Goal: Task Accomplishment & Management: Use online tool/utility

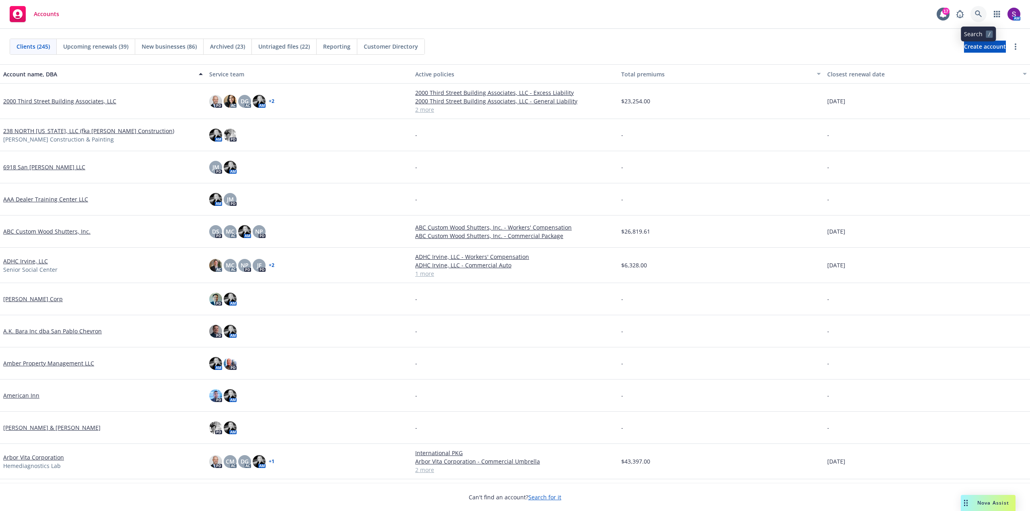
click at [975, 16] on icon at bounding box center [978, 13] width 7 height 7
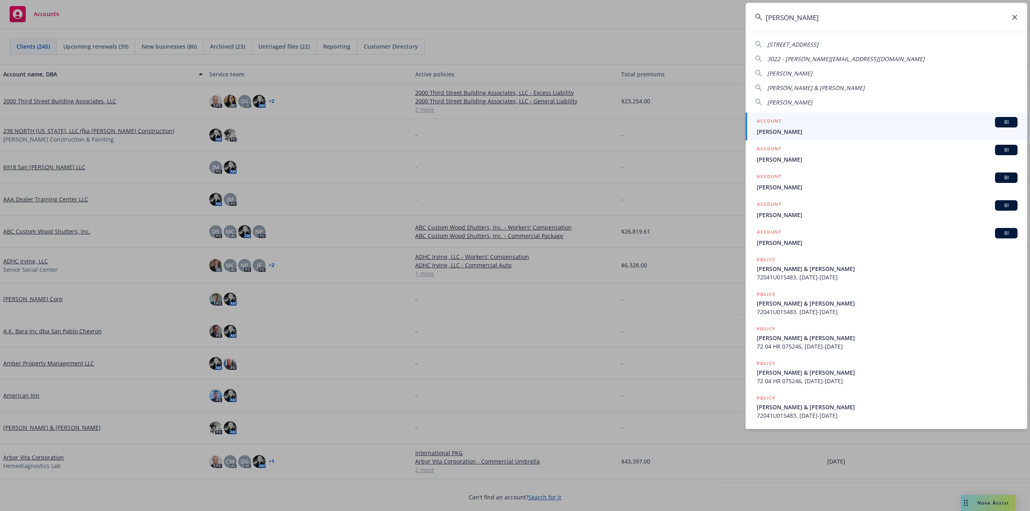
click at [795, 20] on input "steve" at bounding box center [886, 17] width 282 height 29
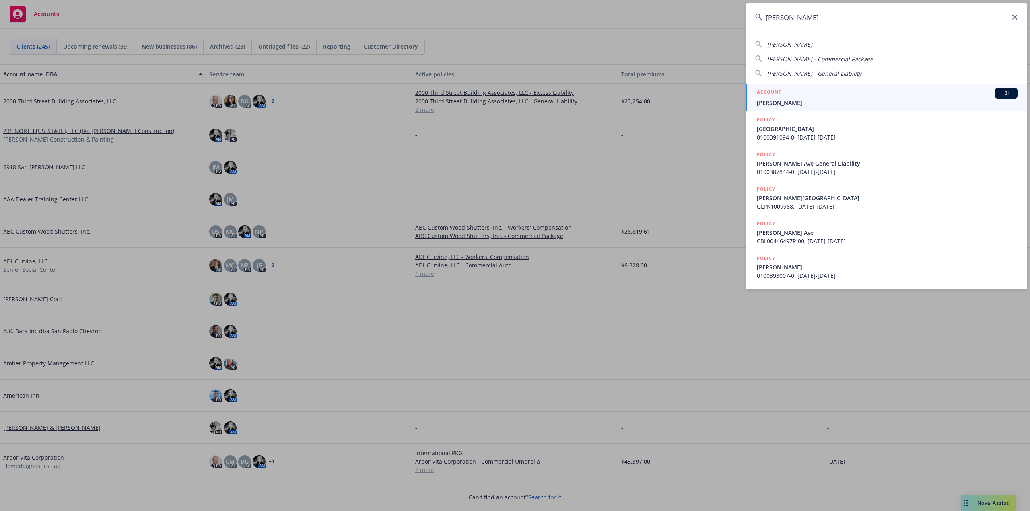
type input "steve stragnol"
click at [793, 97] on div "ACCOUNT BI" at bounding box center [887, 93] width 261 height 10
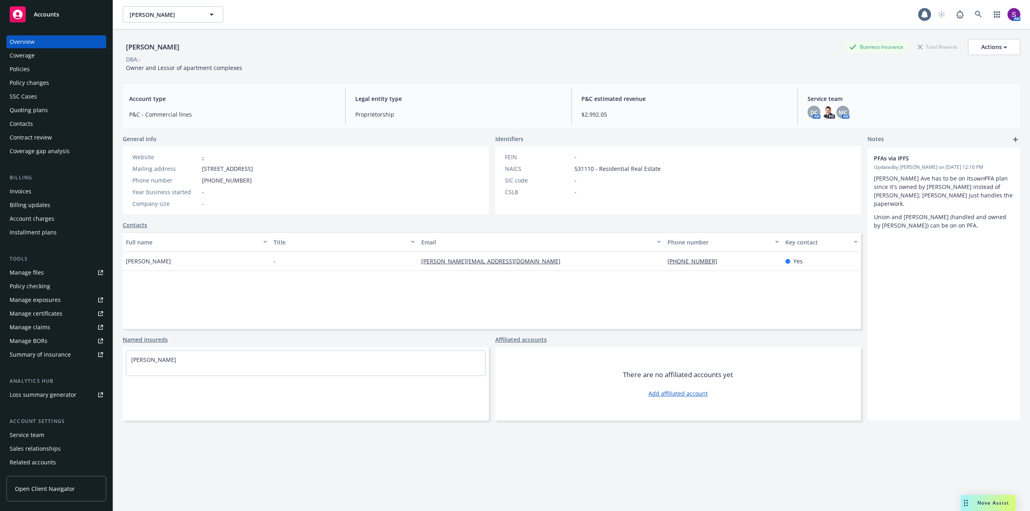
click at [30, 72] on div "Policies" at bounding box center [56, 69] width 93 height 13
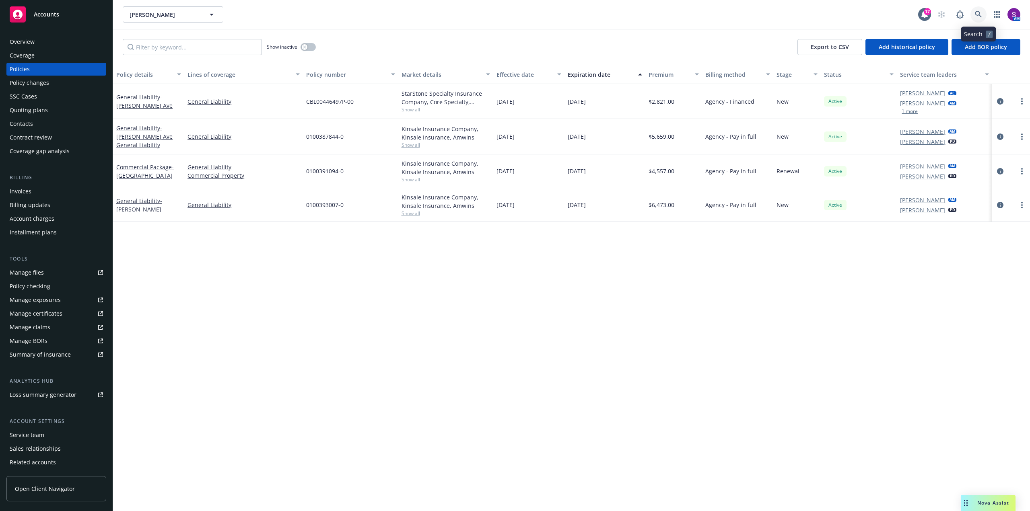
click at [980, 17] on icon at bounding box center [978, 14] width 7 height 7
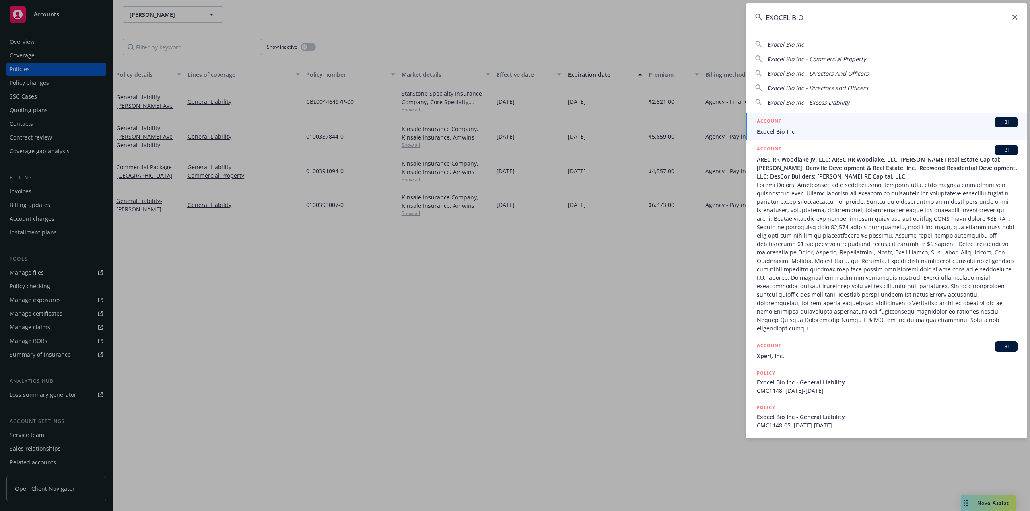
type input "EXOCEL BIO"
click at [788, 129] on span "Exocel Bio Inc" at bounding box center [887, 131] width 261 height 8
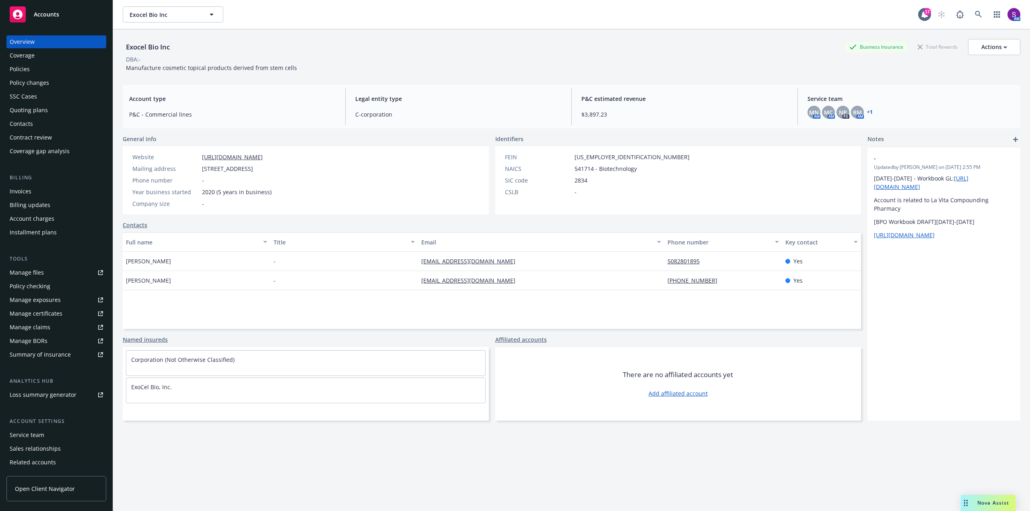
click at [43, 72] on div "Policies" at bounding box center [56, 69] width 93 height 13
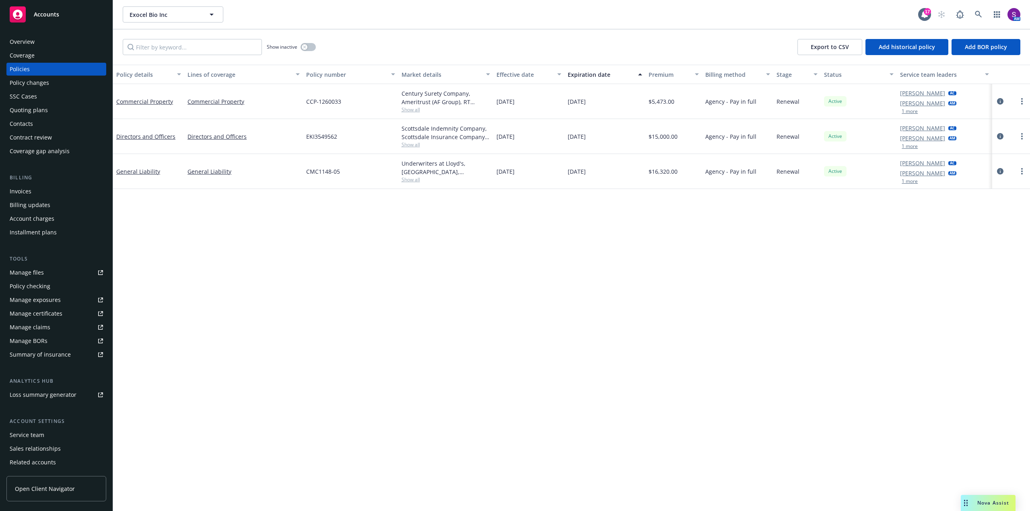
click at [911, 145] on button "1 more" at bounding box center [909, 146] width 16 height 5
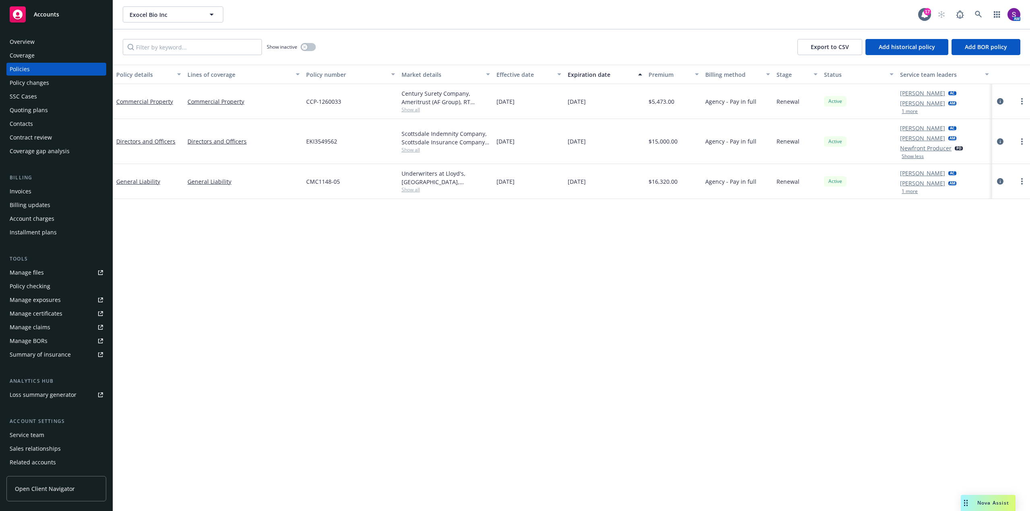
click at [42, 107] on div "Quoting plans" at bounding box center [29, 110] width 38 height 13
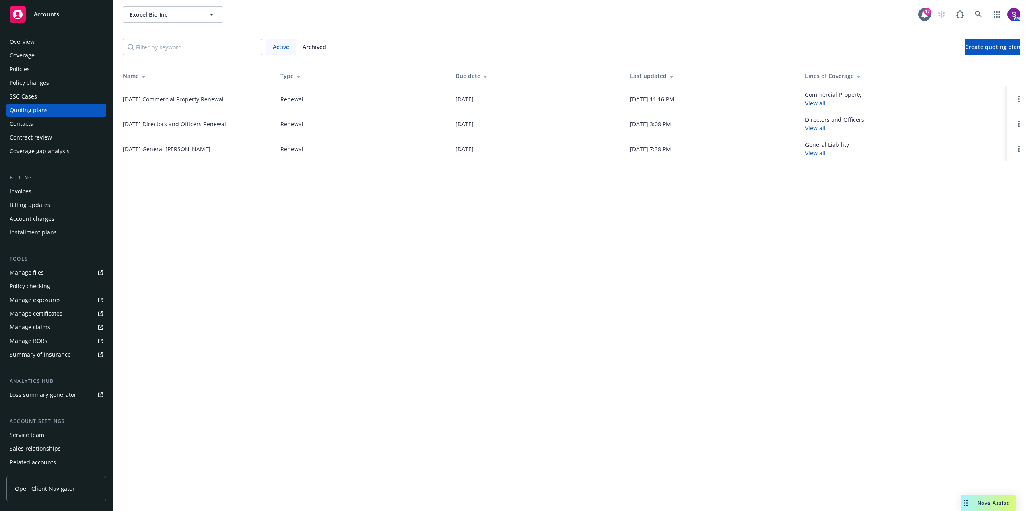
click at [199, 98] on link "[DATE] Commercial Property Renewal" at bounding box center [173, 99] width 101 height 8
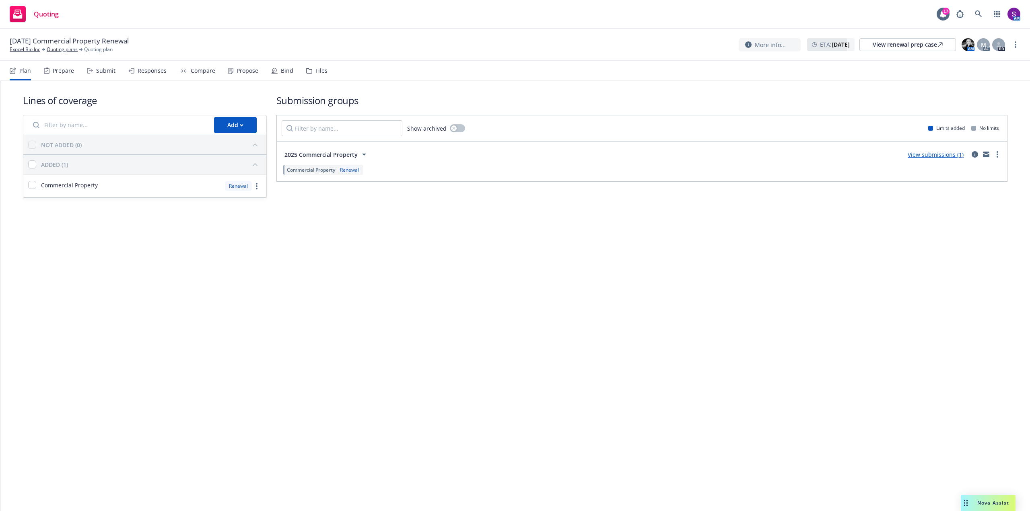
click at [148, 74] on div "Responses" at bounding box center [152, 71] width 29 height 6
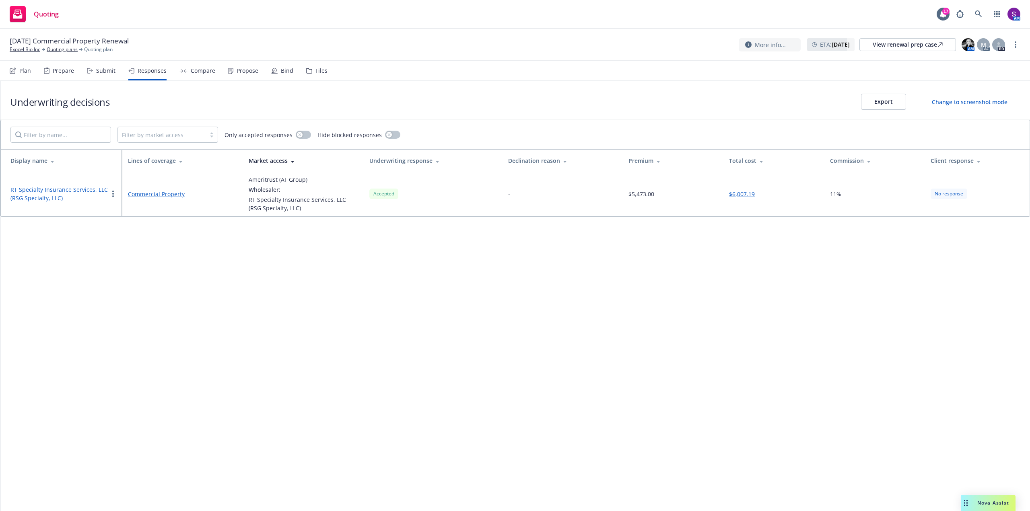
click at [241, 76] on div "Propose" at bounding box center [243, 70] width 30 height 19
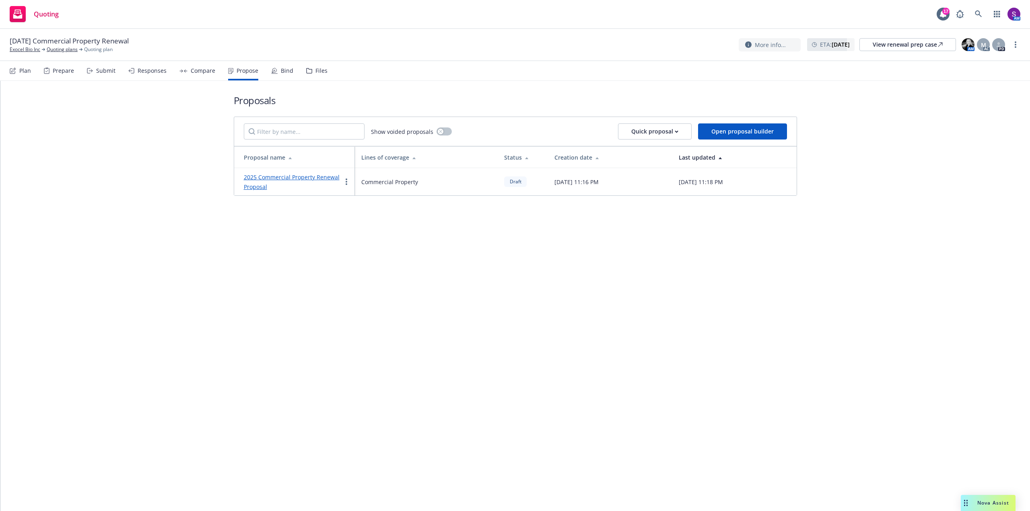
click at [300, 176] on link "2025 Commercial Property Renewal Proposal" at bounding box center [292, 181] width 96 height 17
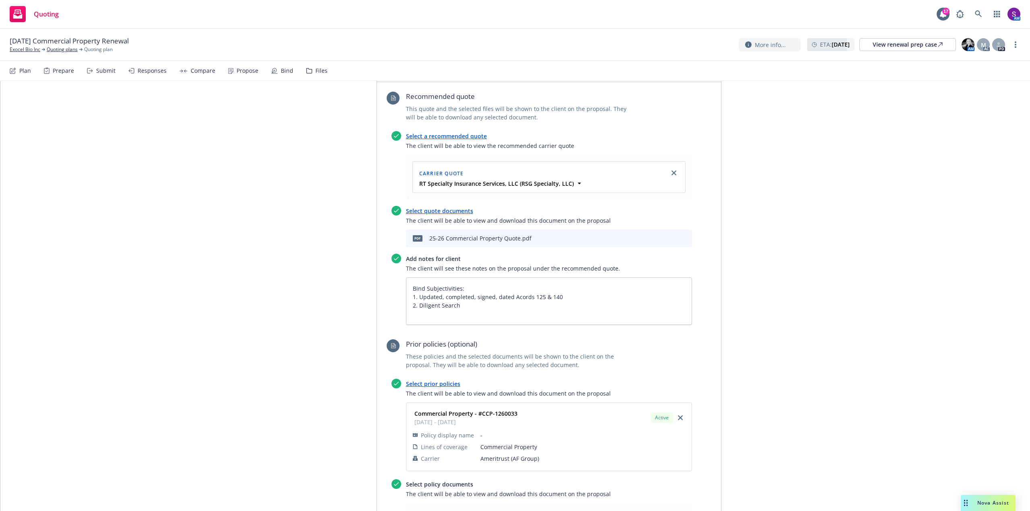
scroll to position [322, 0]
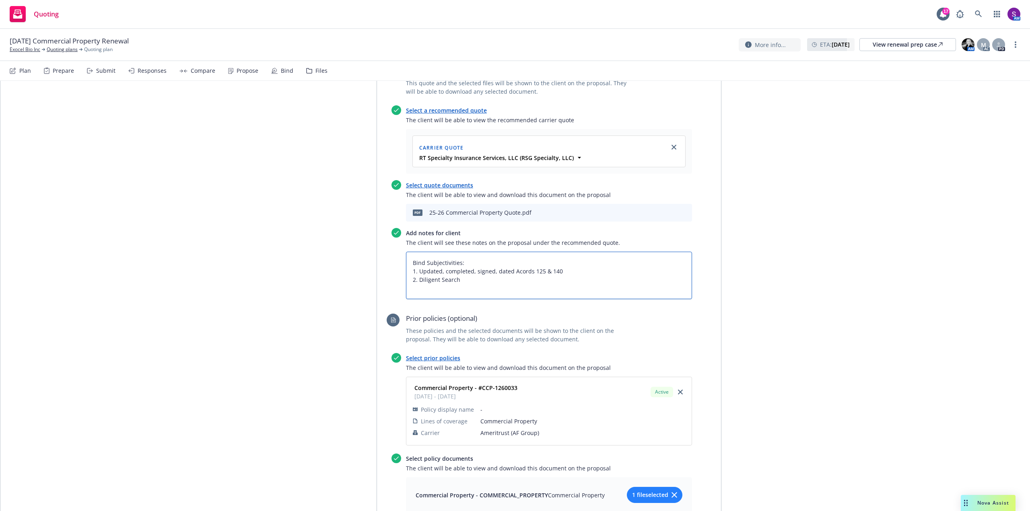
click at [408, 263] on textarea "Bind Subjectivities: 1. Updated, completed, signed, dated Acords 125 & 140 2. D…" at bounding box center [549, 275] width 286 height 47
type textarea "x"
type textarea "Bind Subjectivities: 1. Updated, completed, signed, dated Acords 125 & 140 2. D…"
type textarea "x"
type textarea "y Bind Subjectivities: 1. Updated, completed, signed, dated Acords 125 & 140 2.…"
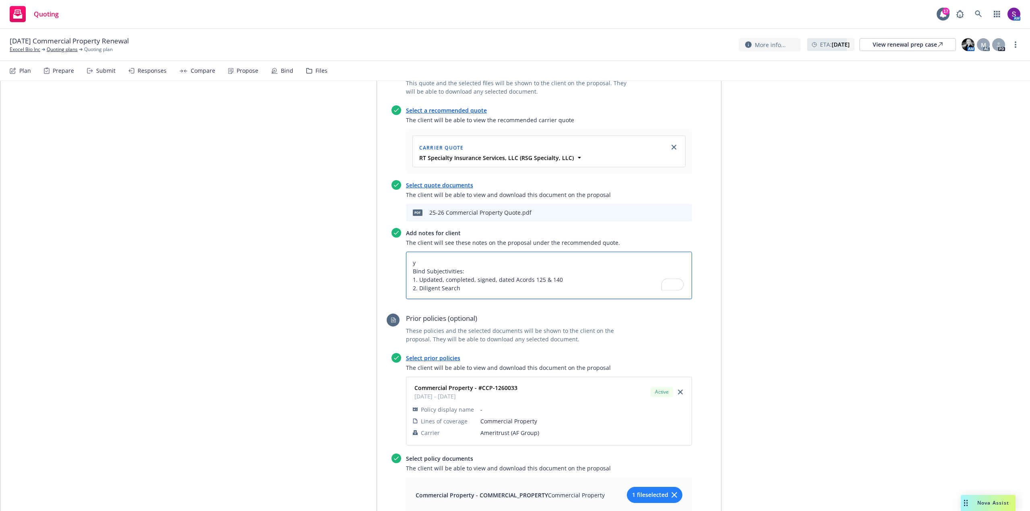
type textarea "x"
type textarea "yE Bind Subjectivities: 1. Updated, completed, signed, dated Acords 125 & 140 2…"
type textarea "x"
type textarea "yEA Bind Subjectivities: 1. Updated, completed, signed, dated Acords 125 & 140 …"
type textarea "x"
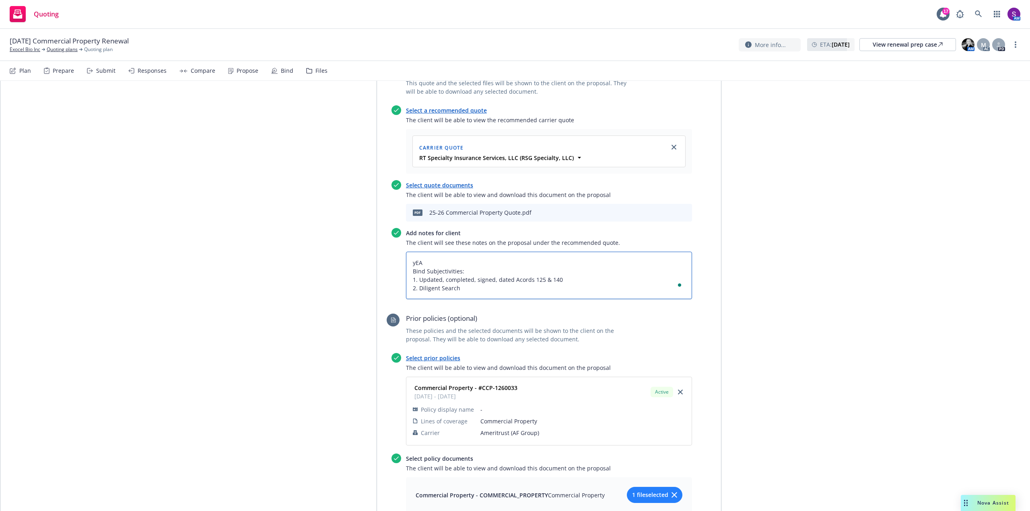
type textarea "yEAR Bind Subjectivities: 1. Updated, completed, signed, dated Acords 125 & 140…"
type textarea "x"
type textarea "yEAR Bind Subjectivities: 1. Updated, completed, signed, dated Acords 125 & 140…"
type textarea "x"
type textarea "yEAR O Bind Subjectivities: 1. Updated, completed, signed, dated Acords 125 & 1…"
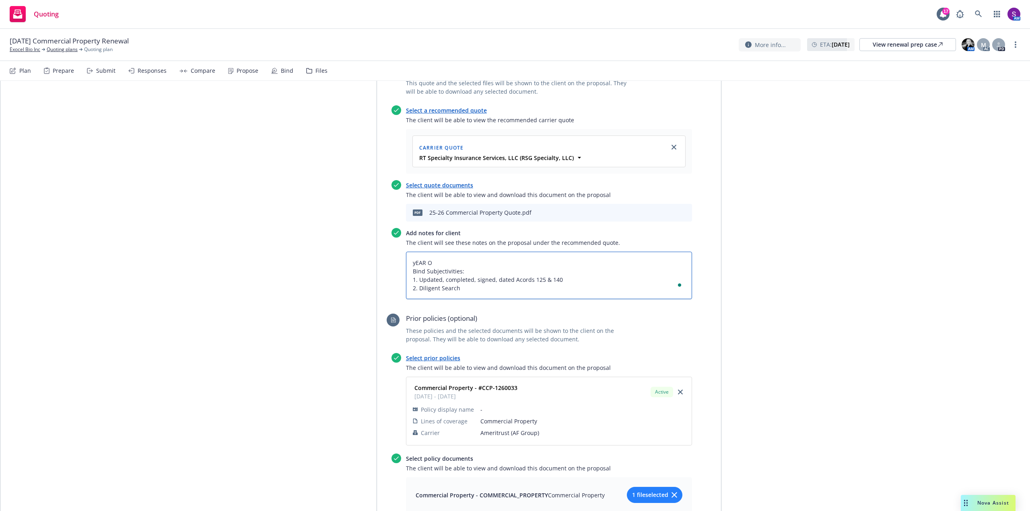
type textarea "x"
type textarea "yEAR OV Bind Subjectivities: 1. Updated, completed, signed, dated Acords 125 & …"
type textarea "x"
type textarea "yEAR OVE Bind Subjectivities: 1. Updated, completed, signed, dated Acords 125 &…"
type textarea "x"
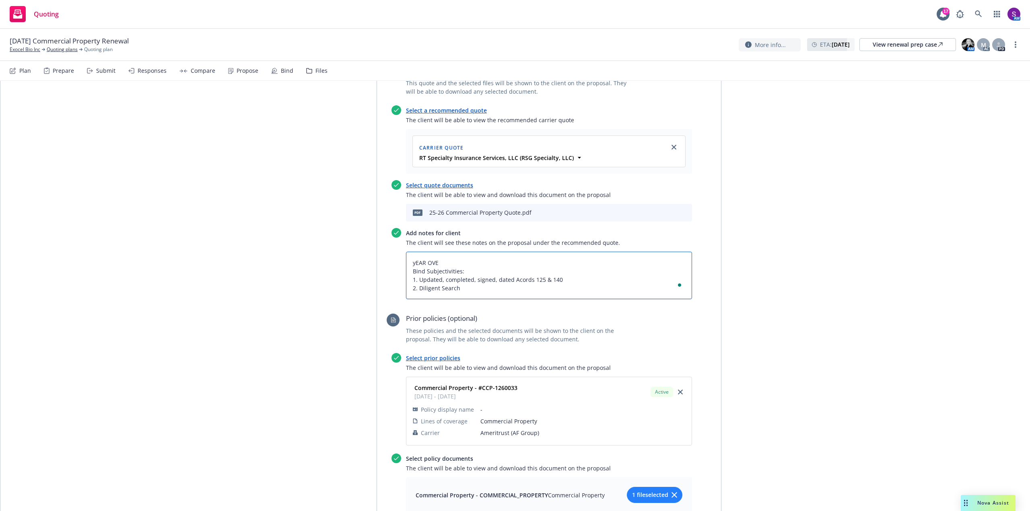
type textarea "yEAR OVER Bind Subjectivities: 1. Updated, completed, signed, dated Acords 125 …"
type textarea "x"
type textarea "yEAR OVER Bind Subjectivities: 1. Updated, completed, signed, dated Acords 125 …"
type textarea "x"
type textarea "yEAR OVER Y Bind Subjectivities: 1. Updated, completed, signed, dated Acords 12…"
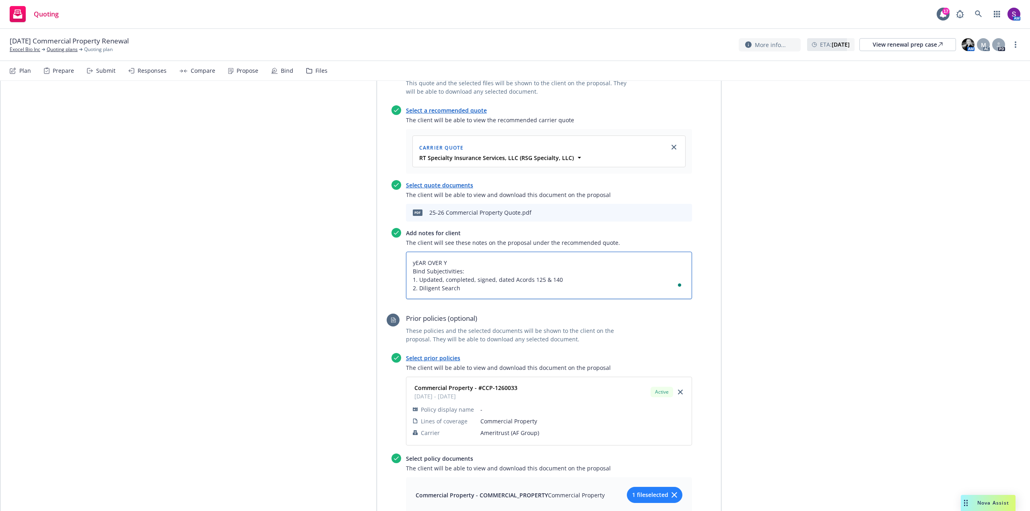
type textarea "x"
type textarea "yEAR OVER Ye Bind Subjectivities: 1. Updated, completed, signed, dated Acords 1…"
type textarea "x"
type textarea "yEAR OVER Yea Bind Subjectivities: 1. Updated, completed, signed, dated Acords …"
type textarea "x"
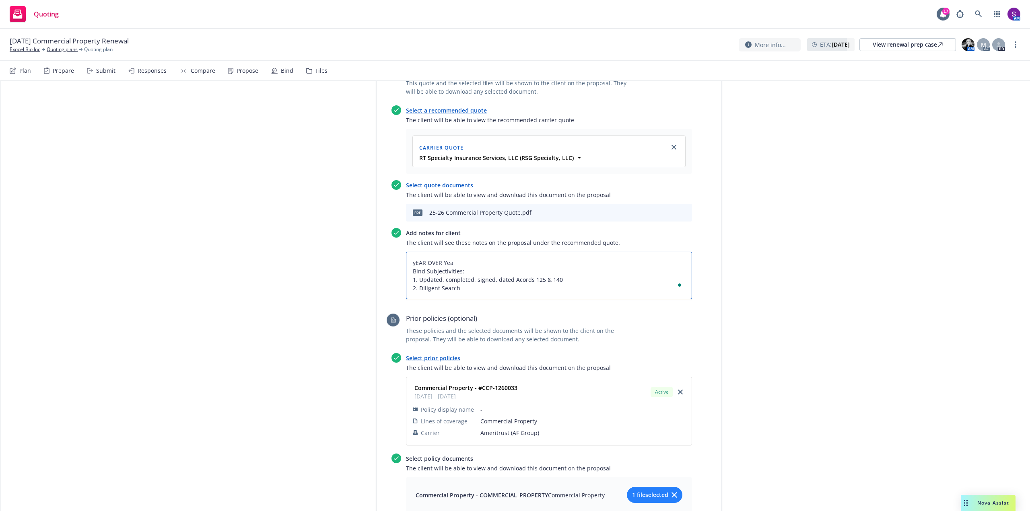
type textarea "yEAR OVER Year Bind Subjectivities: 1. Updated, completed, signed, dated Acords…"
type textarea "x"
type textarea "yEAR OVER Year Bind Subjectivities: 1. Updated, completed, signed, dated Acords…"
type textarea "x"
type textarea "yEAR OVER Year p Bind Subjectivities: 1. Updated, completed, signed, dated Acor…"
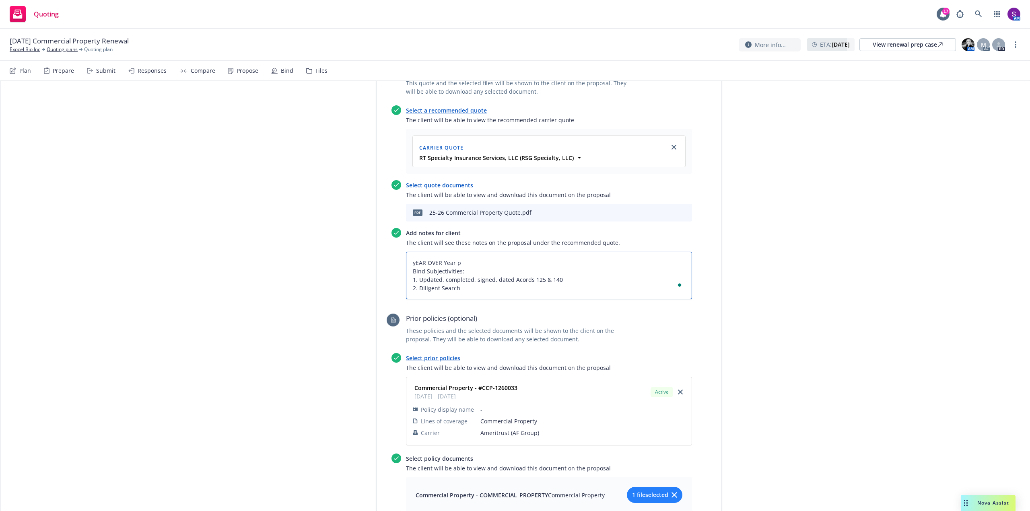
type textarea "x"
type textarea "yEAR OVER Year pr Bind Subjectivities: 1. Updated, completed, signed, dated Aco…"
type textarea "x"
type textarea "yEAR OVER Year pre Bind Subjectivities: 1. Updated, completed, signed, dated Ac…"
type textarea "x"
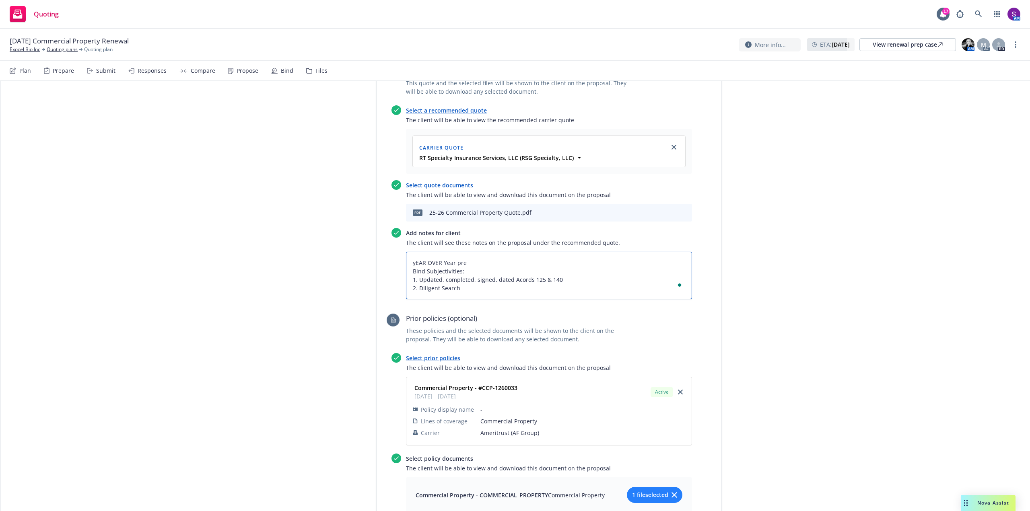
type textarea "yEAR OVER Year prem Bind Subjectivities: 1. Updated, completed, signed, dated A…"
type textarea "x"
type textarea "yEAR OVER Year premi Bind Subjectivities: 1. Updated, completed, signed, dated …"
type textarea "x"
type textarea "yEAR OVER Year premiu Bind Subjectivities: 1. Updated, completed, signed, dated…"
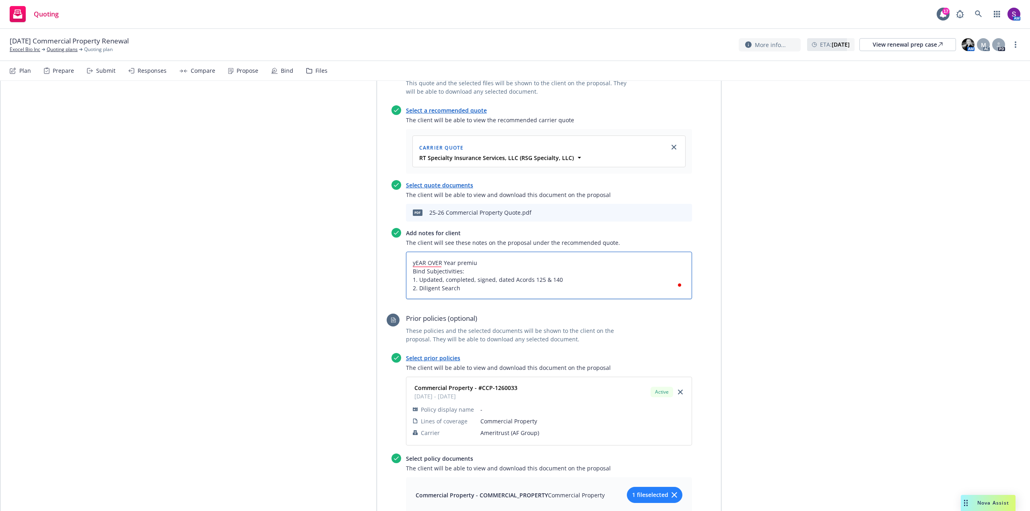
type textarea "x"
type textarea "yEAR OVER Year premium Bind Subjectivities: 1. Updated, completed, signed, date…"
type textarea "x"
type textarea "yEAR OVER Year premium Bind Subjectivities: 1. Updated, completed, signed, date…"
type textarea "x"
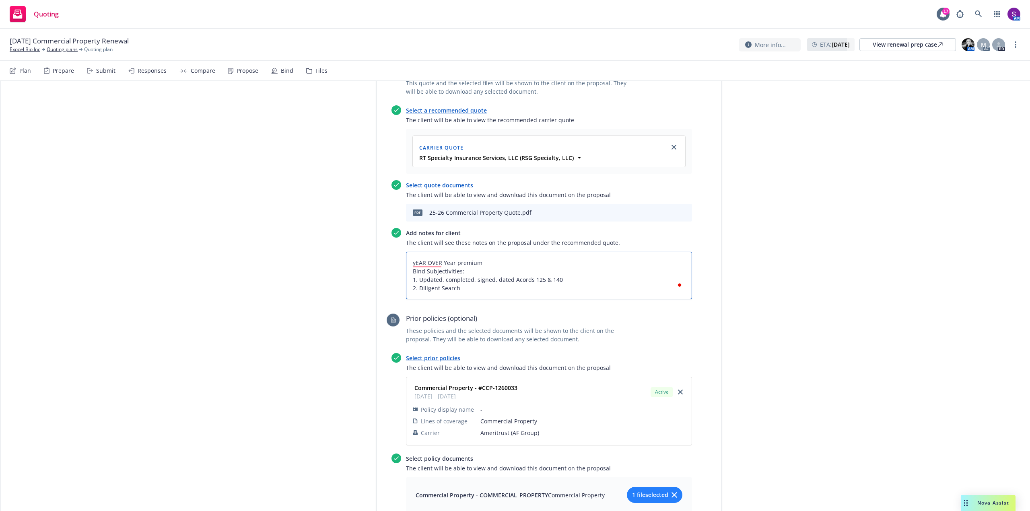
type textarea "yEAR OVER Year premium i Bind Subjectivities: 1. Updated, completed, signed, da…"
type textarea "x"
type textarea "yEAR OVER Year premium is Bind Subjectivities: 1. Updated, completed, signed, d…"
type textarea "x"
type textarea "yEAR OVER Year premium is Bind Subjectivities: 1. Updated, completed, signed, d…"
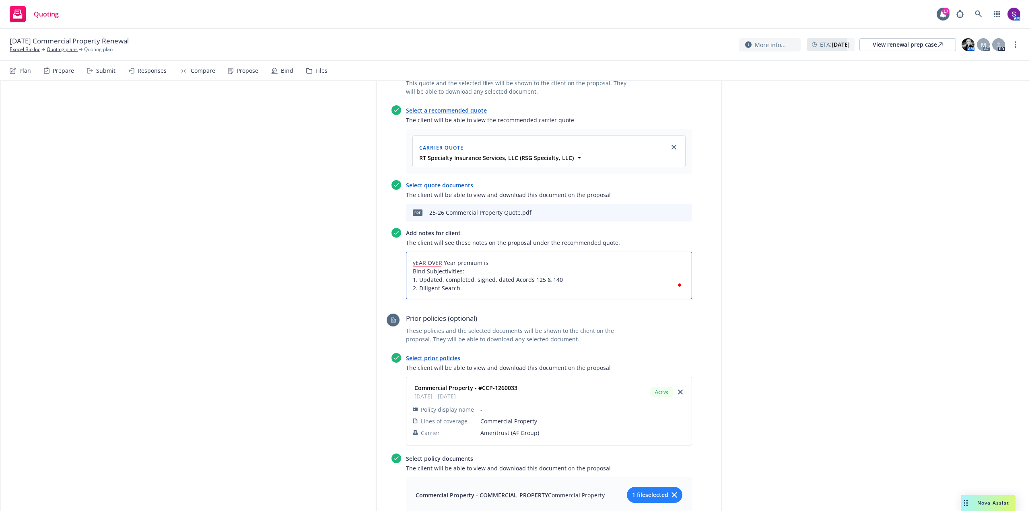
type textarea "x"
type textarea "yEAR OVER Year premium is f Bind Subjectivities: 1. Updated, completed, signed,…"
type textarea "x"
type textarea "yEAR OVER Year premium is fl Bind Subjectivities: 1. Updated, completed, signed…"
type textarea "x"
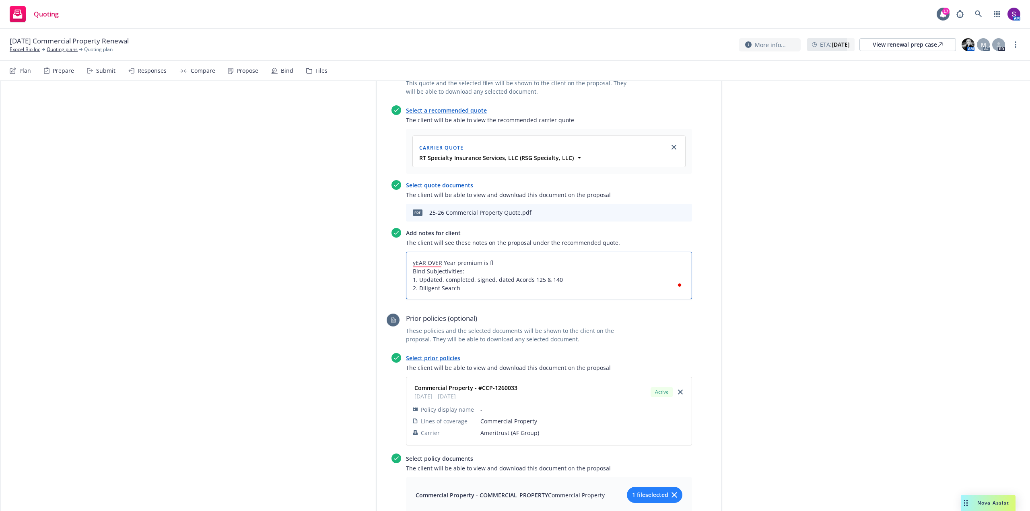
type textarea "yEAR OVER Year premium is fla Bind Subjectivities: 1. Updated, completed, signe…"
type textarea "x"
type textarea "yEAR OVER Year premium is flat Bind Subjectivities: 1. Updated, completed, sign…"
type textarea "x"
type textarea "yEAR OVER Year premium is fla Bind Subjectivities: 1. Updated, completed, signe…"
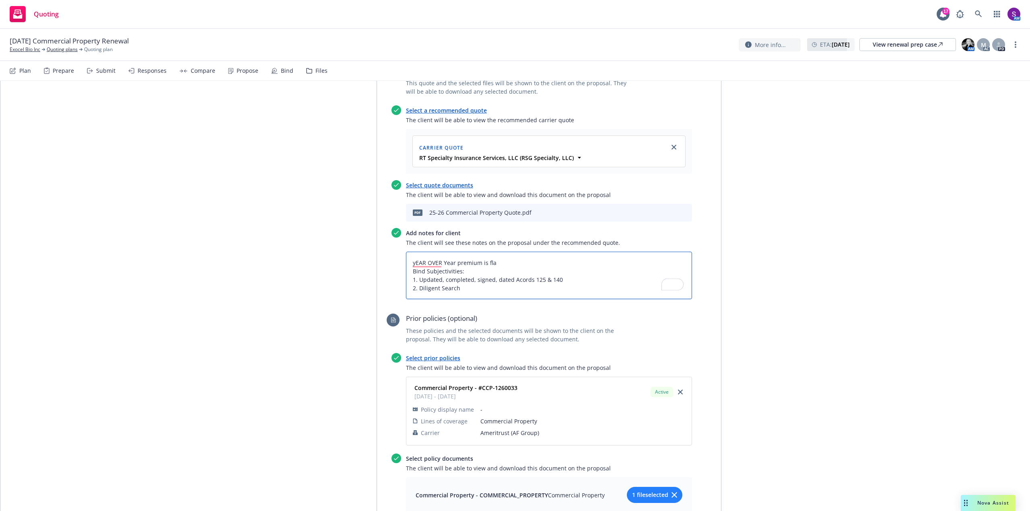
type textarea "x"
type textarea "yEAR OVER Year premium is fl Bind Subjectivities: 1. Updated, completed, signed…"
type textarea "x"
type textarea "yEAR OVER Year premium is f Bind Subjectivities: 1. Updated, completed, signed,…"
type textarea "x"
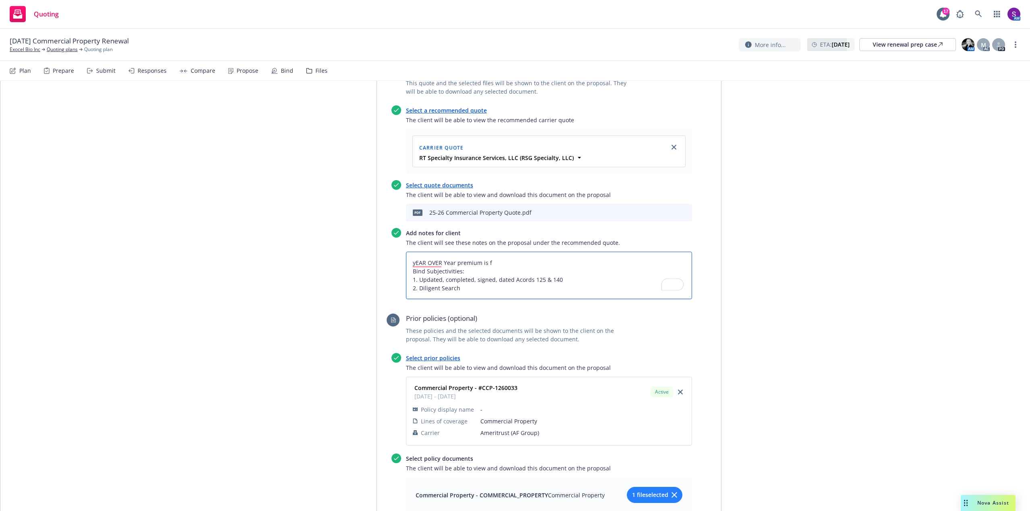
type textarea "yEAR OVER Year premium is Bind Subjectivities: 1. Updated, completed, signed, d…"
type textarea "x"
type textarea "yEAR OVER Year premium is Bind Subjectivities: 1. Updated, completed, signed, d…"
type textarea "x"
type textarea "yEAR OVER Year premium i Bind Subjectivities: 1. Updated, completed, signed, da…"
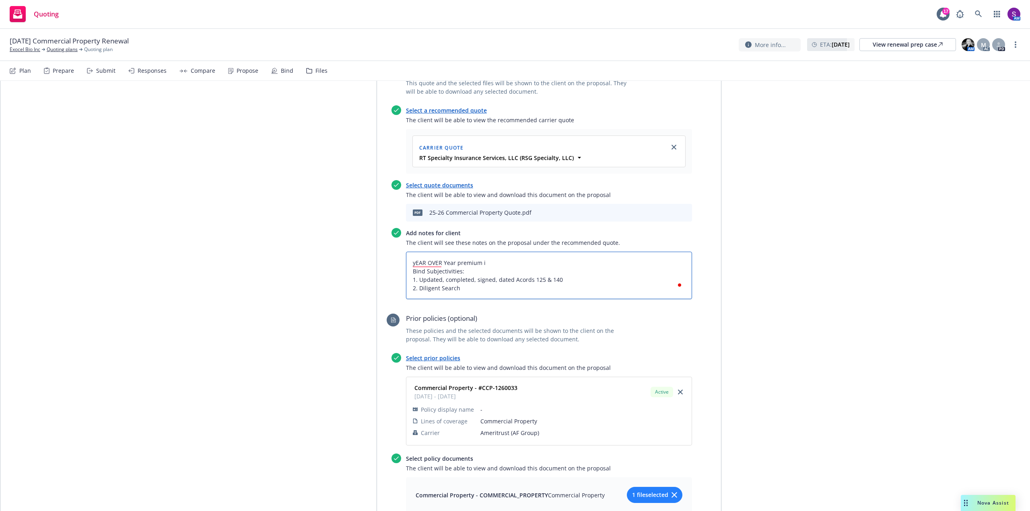
type textarea "x"
type textarea "yEAR OVER Year premium Bind Subjectivities: 1. Updated, completed, signed, date…"
type textarea "x"
type textarea "yEAR OVER Year premium Bind Subjectivities: 1. Updated, completed, signed, date…"
type textarea "x"
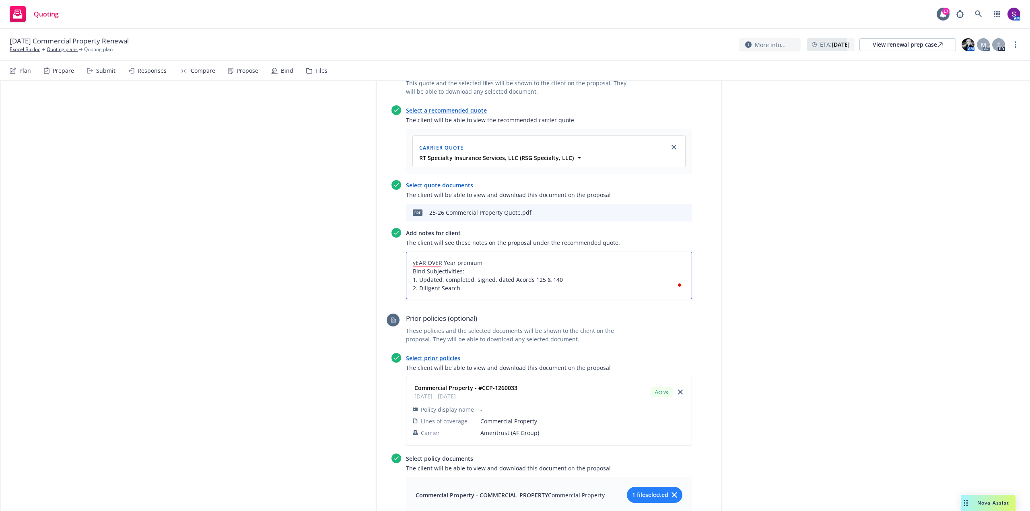
type textarea "yEAR OVER Year premiu Bind Subjectivities: 1. Updated, completed, signed, dated…"
type textarea "x"
type textarea "yEAR OVER Year premi Bind Subjectivities: 1. Updated, completed, signed, dated …"
type textarea "x"
type textarea "yEAR OVER Year prem Bind Subjectivities: 1. Updated, completed, signed, dated A…"
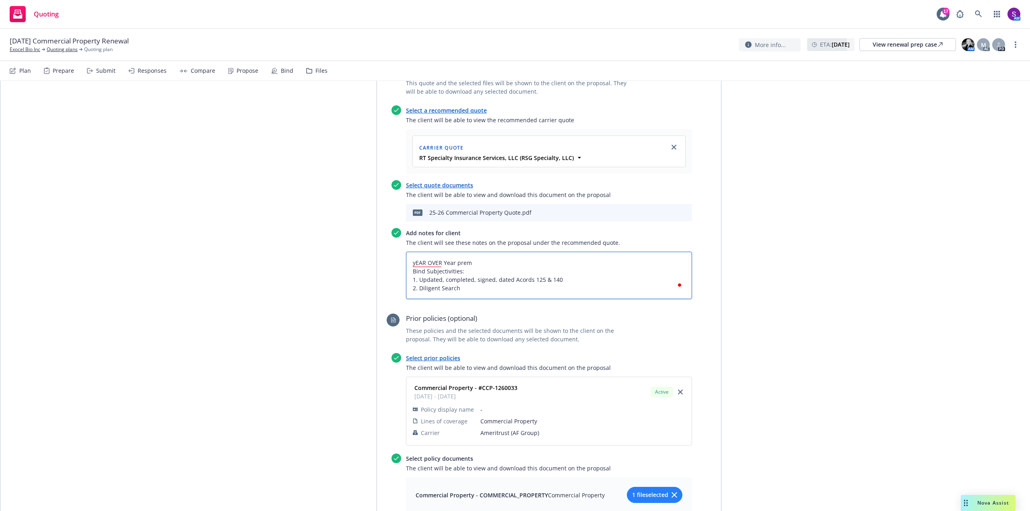
type textarea "x"
type textarea "yEAR OVER Year pre Bind Subjectivities: 1. Updated, completed, signed, dated Ac…"
type textarea "x"
type textarea "yEAR OVER Year pr Bind Subjectivities: 1. Updated, completed, signed, dated Aco…"
type textarea "x"
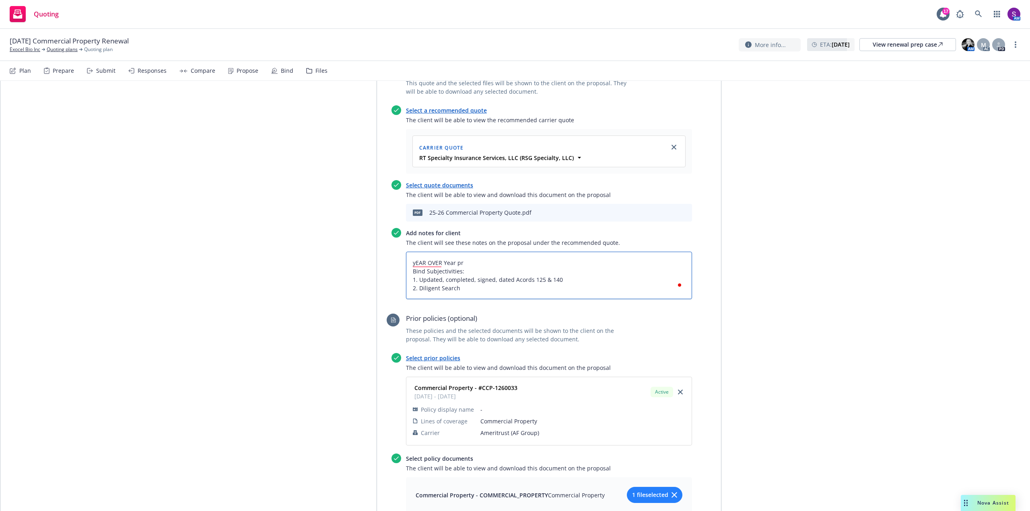
type textarea "yEAR OVER Year p Bind Subjectivities: 1. Updated, completed, signed, dated Acor…"
type textarea "x"
type textarea "yEAR OVER Year Bind Subjectivities: 1. Updated, completed, signed, dated Acords…"
type textarea "x"
type textarea "yEAR OVER Year Bind Subjectivities: 1. Updated, completed, signed, dated Acords…"
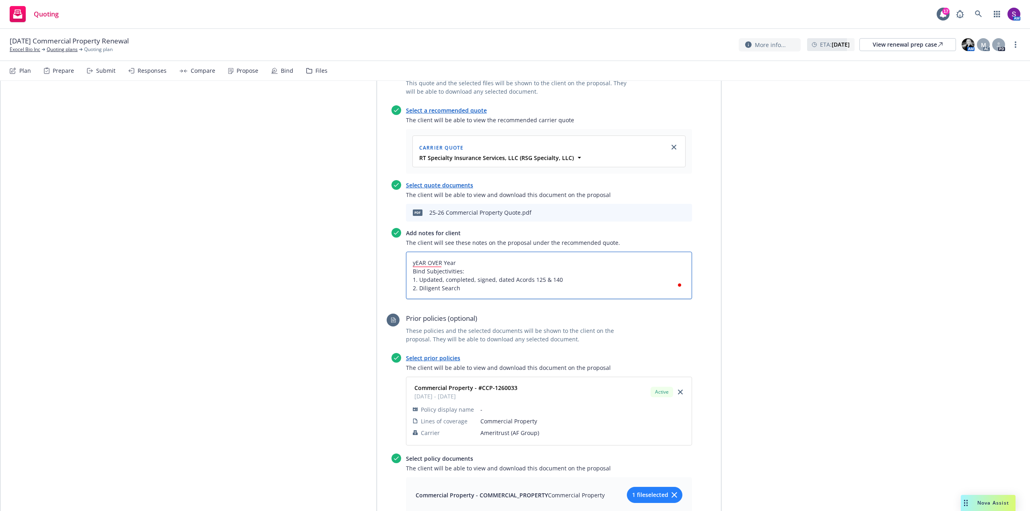
type textarea "x"
type textarea "yEAR OVER Yea Bind Subjectivities: 1. Updated, completed, signed, dated Acords …"
type textarea "x"
type textarea "yEAR OVER Ye Bind Subjectivities: 1. Updated, completed, signed, dated Acords 1…"
type textarea "x"
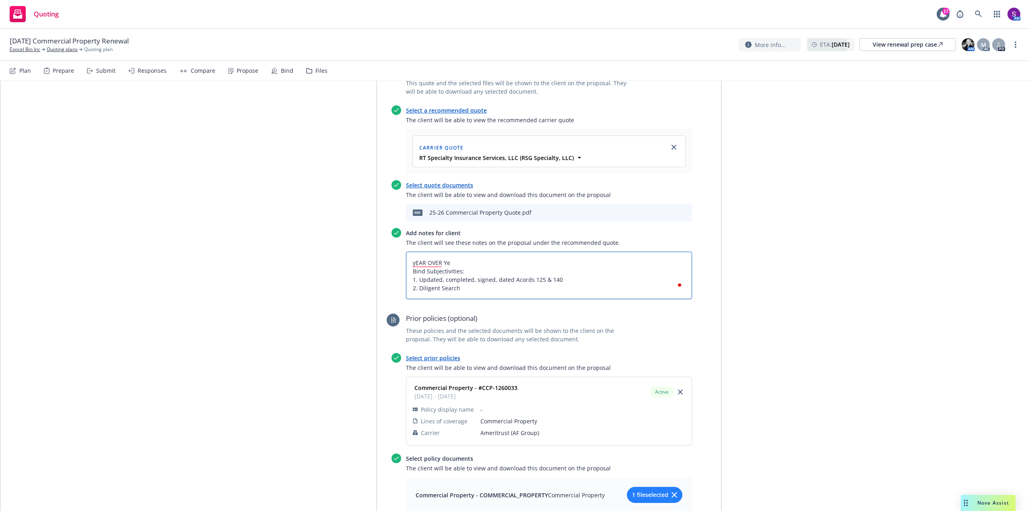
type textarea "yEAR OVER Y Bind Subjectivities: 1. Updated, completed, signed, dated Acords 12…"
type textarea "x"
type textarea "yEAR OVER Bind Subjectivities: 1. Updated, completed, signed, dated Acords 125 …"
type textarea "x"
type textarea "yEAR OVER Bind Subjectivities: 1. Updated, completed, signed, dated Acords 125 …"
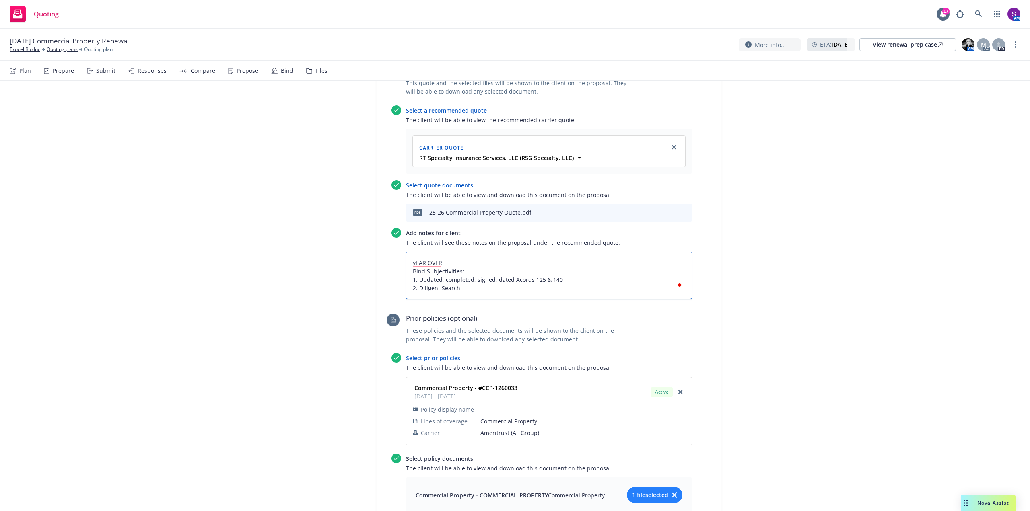
type textarea "x"
type textarea "yEAR OVE Bind Subjectivities: 1. Updated, completed, signed, dated Acords 125 &…"
type textarea "x"
type textarea "yEAR OV Bind Subjectivities: 1. Updated, completed, signed, dated Acords 125 & …"
type textarea "x"
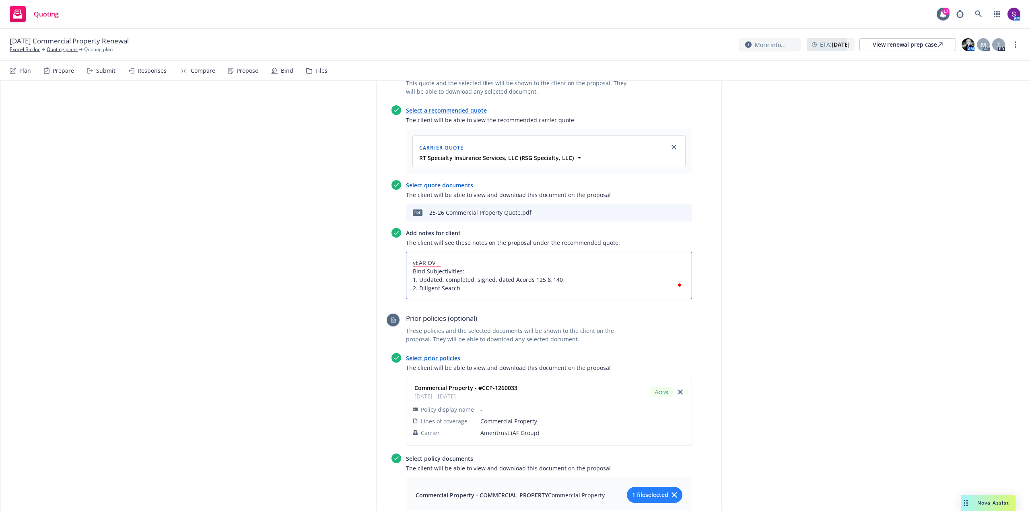
type textarea "yEAR O Bind Subjectivities: 1. Updated, completed, signed, dated Acords 125 & 1…"
type textarea "x"
type textarea "yEAR Bind Subjectivities: 1. Updated, completed, signed, dated Acords 125 & 140…"
type textarea "x"
type textarea "yEAR Bind Subjectivities: 1. Updated, completed, signed, dated Acords 125 & 140…"
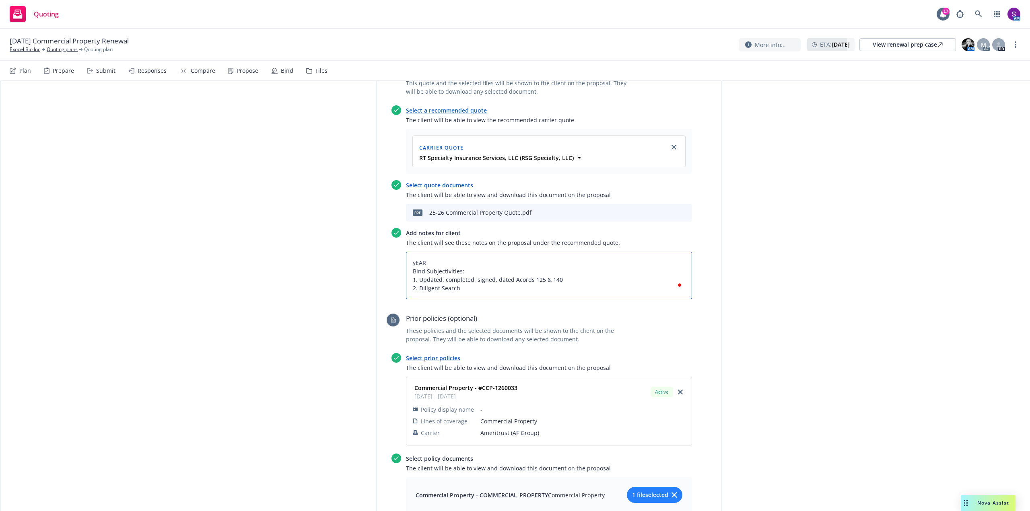
type textarea "x"
type textarea "yEA Bind Subjectivities: 1. Updated, completed, signed, dated Acords 125 & 140 …"
type textarea "x"
type textarea "yE Bind Subjectivities: 1. Updated, completed, signed, dated Acords 125 & 140 2…"
type textarea "x"
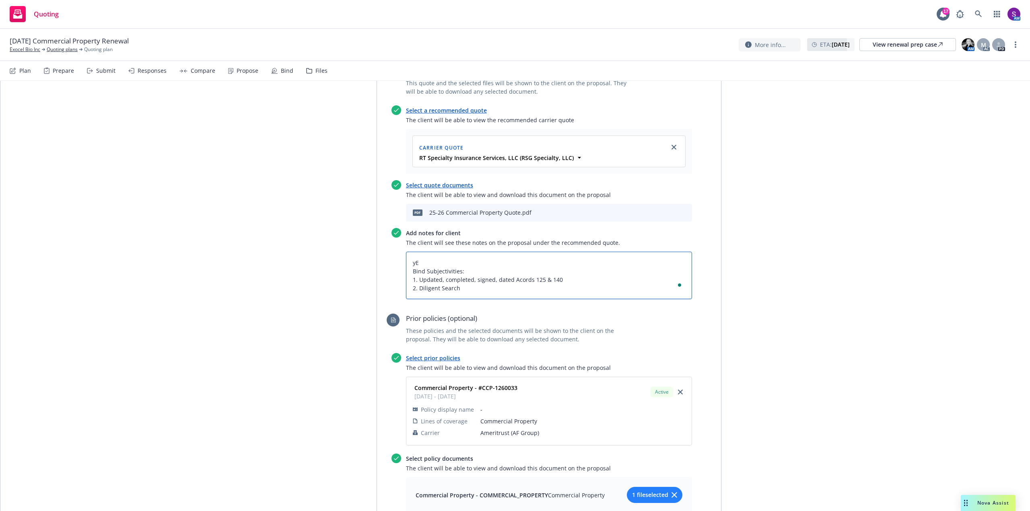
type textarea "y Bind Subjectivities: 1. Updated, completed, signed, dated Acords 125 & 140 2.…"
type textarea "x"
type textarea "Bind Subjectivities: 1. Updated, completed, signed, dated Acords 125 & 140 2. D…"
type textarea "x"
type textarea "y Bind Subjectivities: 1. Updated, completed, signed, dated Acords 125 & 140 2.…"
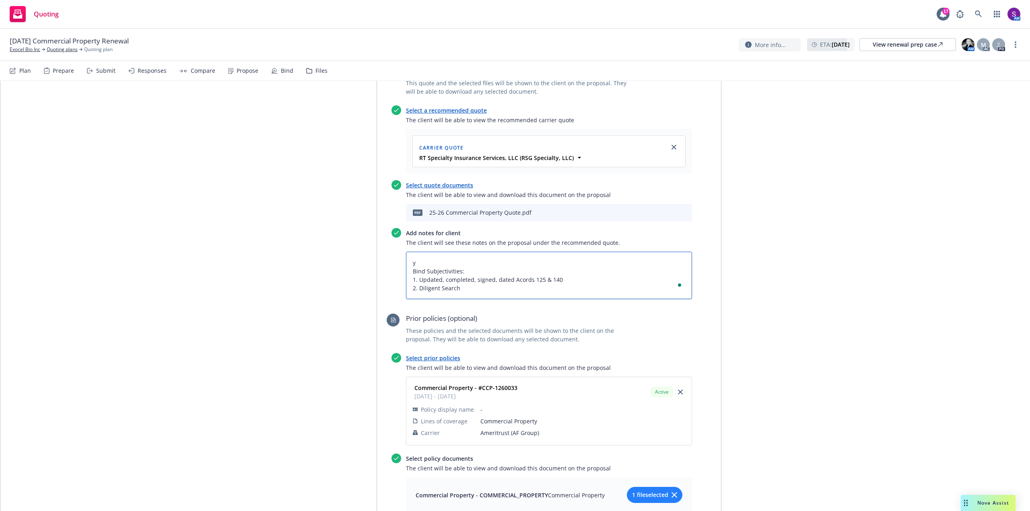
type textarea "x"
type textarea "yE Bind Subjectivities: 1. Updated, completed, signed, dated Acords 125 & 140 2…"
type textarea "x"
type textarea "yEA Bind Subjectivities: 1. Updated, completed, signed, dated Acords 125 & 140 …"
type textarea "x"
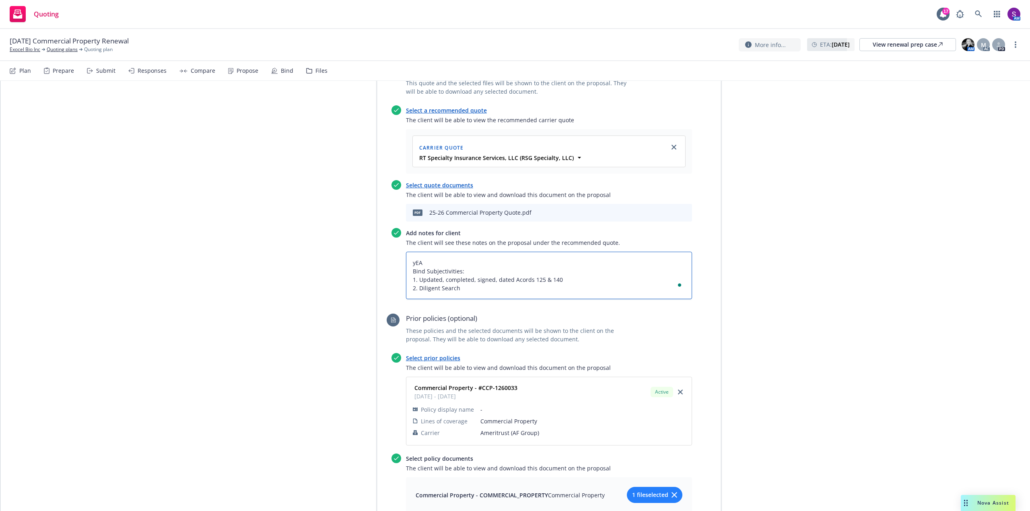
type textarea "yEAR Bind Subjectivities: 1. Updated, completed, signed, dated Acords 125 & 140…"
type textarea "x"
type textarea "yEAR Bind Subjectivities: 1. Updated, completed, signed, dated Acords 125 & 140…"
type textarea "x"
type textarea "yEAR o Bind Subjectivities: 1. Updated, completed, signed, dated Acords 125 & 1…"
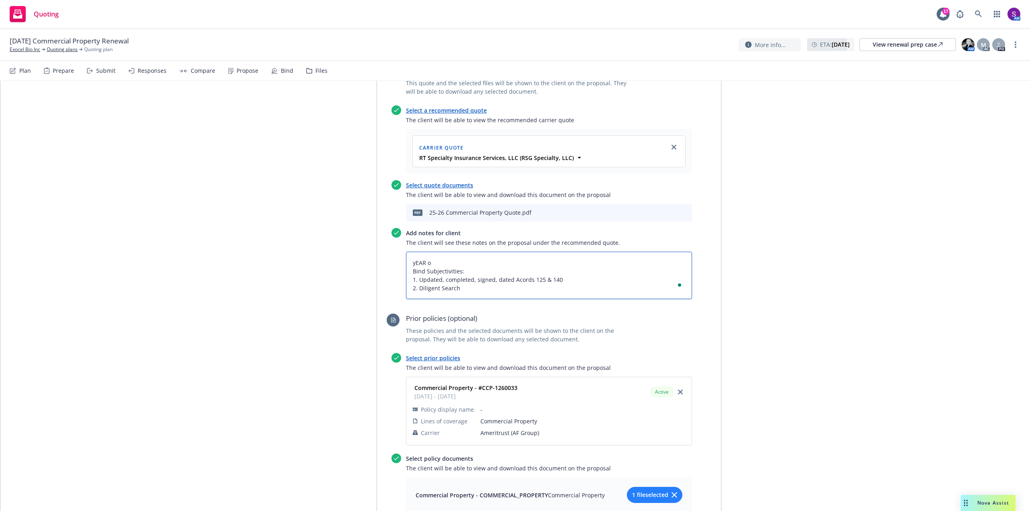
type textarea "x"
type textarea "yEAR oV Bind Subjectivities: 1. Updated, completed, signed, dated Acords 125 & …"
type textarea "x"
type textarea "yEAR oVE Bind Subjectivities: 1. Updated, completed, signed, dated Acords 125 &…"
type textarea "x"
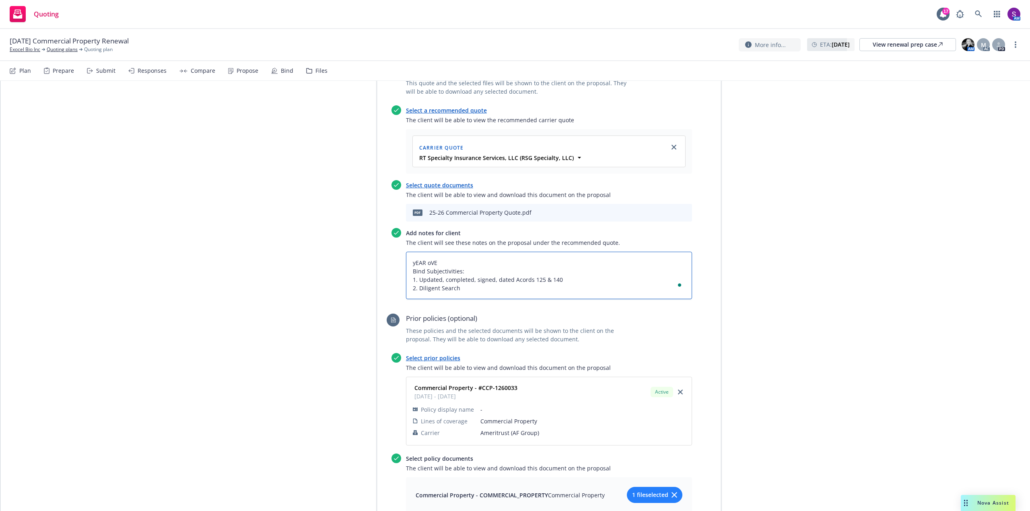
type textarea "yEAR oVER Bind Subjectivities: 1. Updated, completed, signed, dated Acords 125 …"
type textarea "x"
type textarea "yEAR oVER Bind Subjectivities: 1. Updated, completed, signed, dated Acords 125 …"
type textarea "x"
type textarea "yEAR oVER y Bind Subjectivities: 1. Updated, completed, signed, dated Acords 12…"
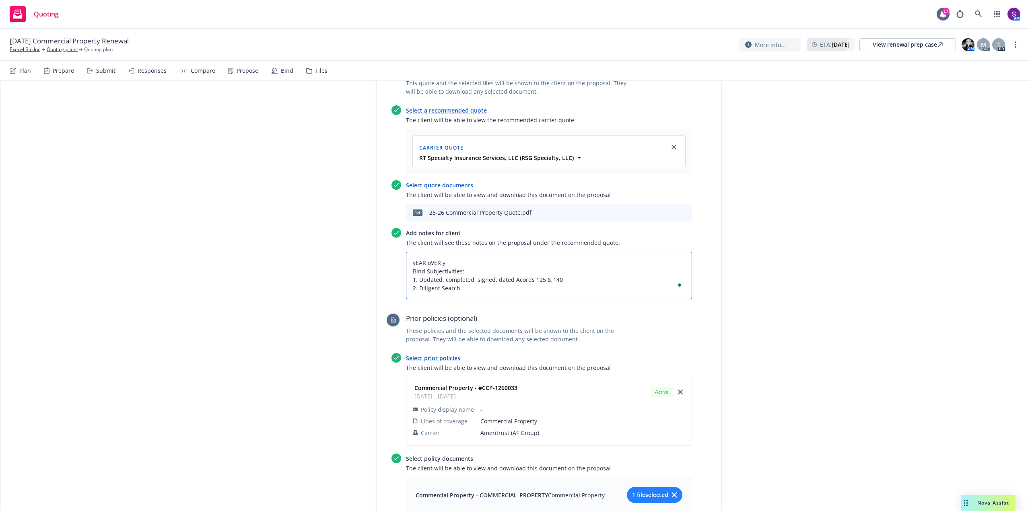
type textarea "x"
type textarea "yEAR oVER yE Bind Subjectivities: 1. Updated, completed, signed, dated Acords 1…"
type textarea "x"
type textarea "yEAR oVER yEA Bind Subjectivities: 1. Updated, completed, signed, dated Acords …"
type textarea "x"
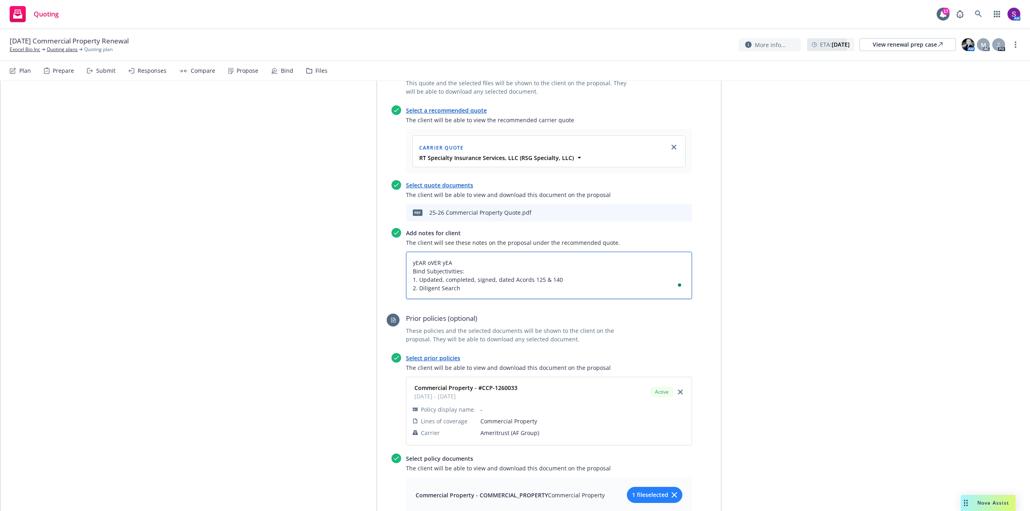
type textarea "yEAR oVER yEAR Bind Subjectivities: 1. Updated, completed, signed, dated Acords…"
type textarea "x"
type textarea "yEAR oVER yEAR Bind Subjectivities: 1. Updated, completed, signed, dated Acords…"
type textarea "x"
type textarea "yEAR oVER yEAR P Bind Subjectivities: 1. Updated, completed, signed, dated Acor…"
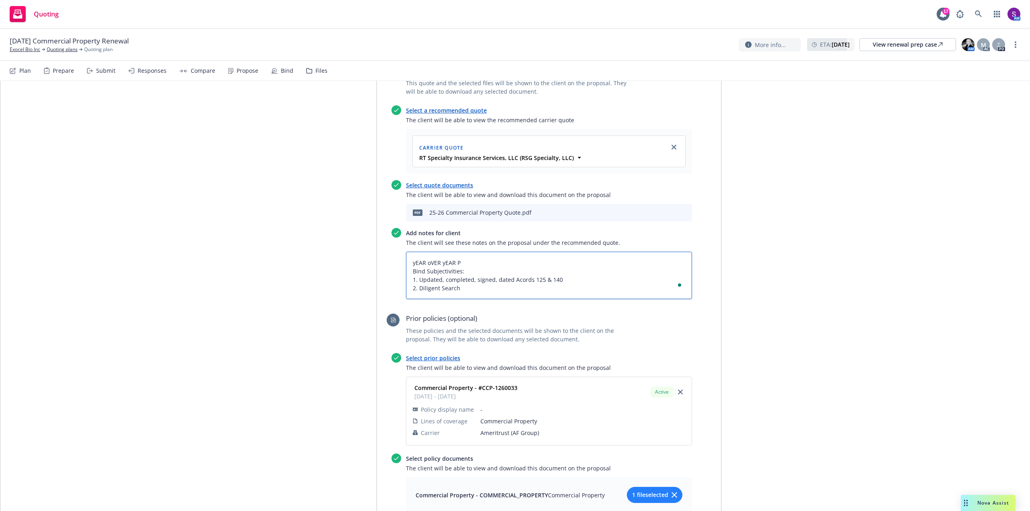
type textarea "x"
type textarea "yEAR oVER yEAR PR Bind Subjectivities: 1. Updated, completed, signed, dated Aco…"
type textarea "x"
type textarea "yEAR oVER yEAR PRE Bind Subjectivities: 1. Updated, completed, signed, dated Ac…"
type textarea "x"
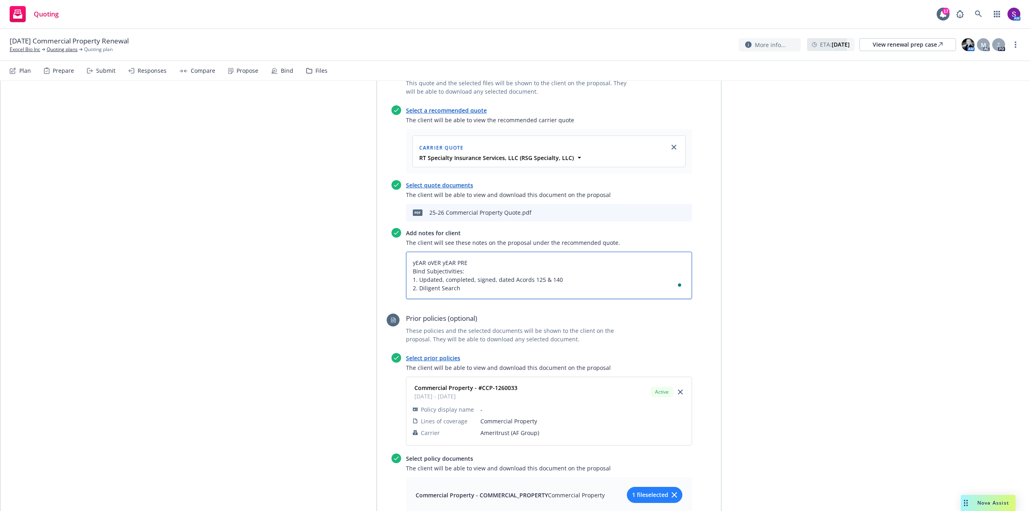
type textarea "yEAR oVER yEAR PREM Bind Subjectivities: 1. Updated, completed, signed, dated A…"
type textarea "x"
type textarea "yEAR oVER yEAR PREMI Bind Subjectivities: 1. Updated, completed, signed, dated …"
type textarea "x"
type textarea "yEAR oVER yEAR PREMIU Bind Subjectivities: 1. Updated, completed, signed, dated…"
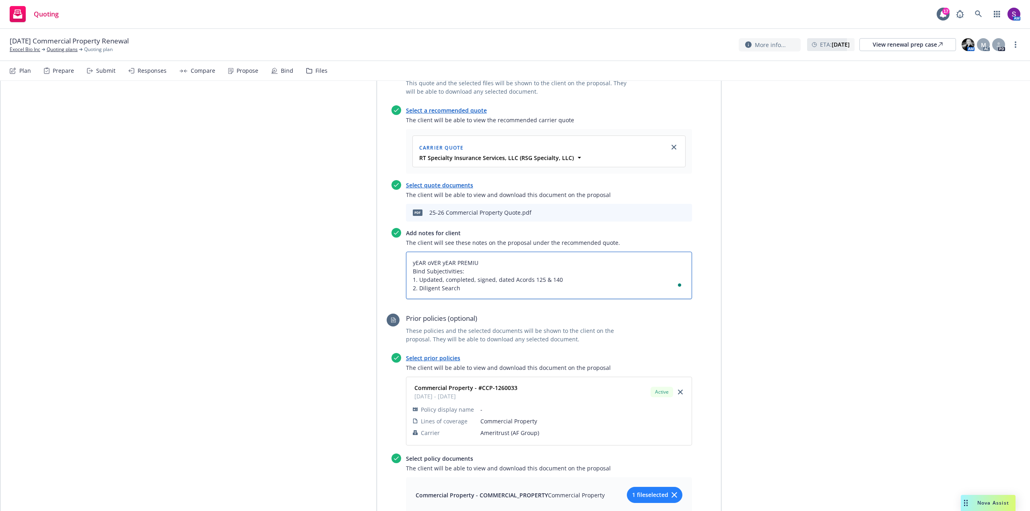
type textarea "x"
type textarea "yEAR oVER yEAR PREMIUM Bind Subjectivities: 1. Updated, completed, signed, date…"
type textarea "x"
type textarea "yEAR oVER yEAR PREMIUM Bind Subjectivities: 1. Updated, completed, signed, date…"
type textarea "x"
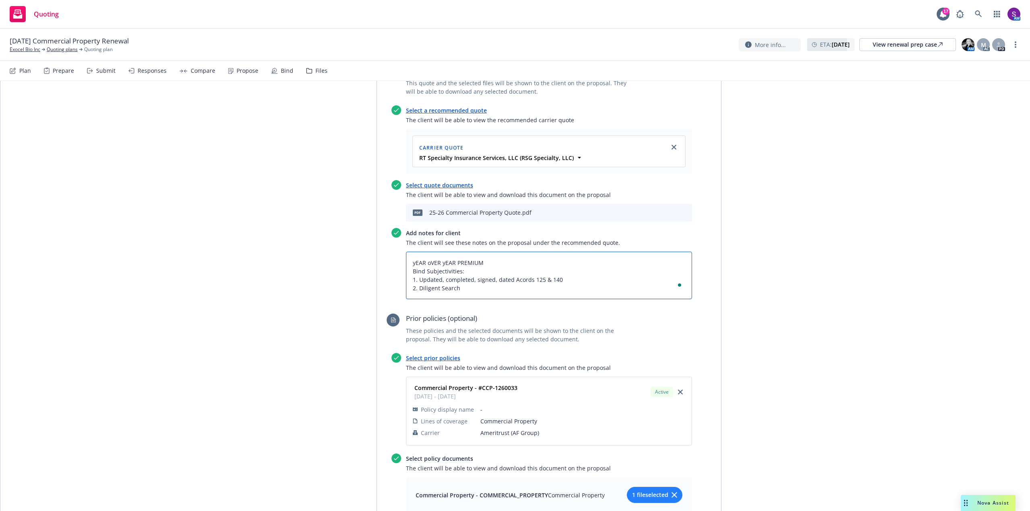
type textarea "yEAR oVER yEAR PREMIU Bind Subjectivities: 1. Updated, completed, signed, dated…"
type textarea "x"
type textarea "yEAR oVER yEAR PREMI Bind Subjectivities: 1. Updated, completed, signed, dated …"
type textarea "x"
type textarea "yEAR oVER yEAR PREM Bind Subjectivities: 1. Updated, completed, signed, dated A…"
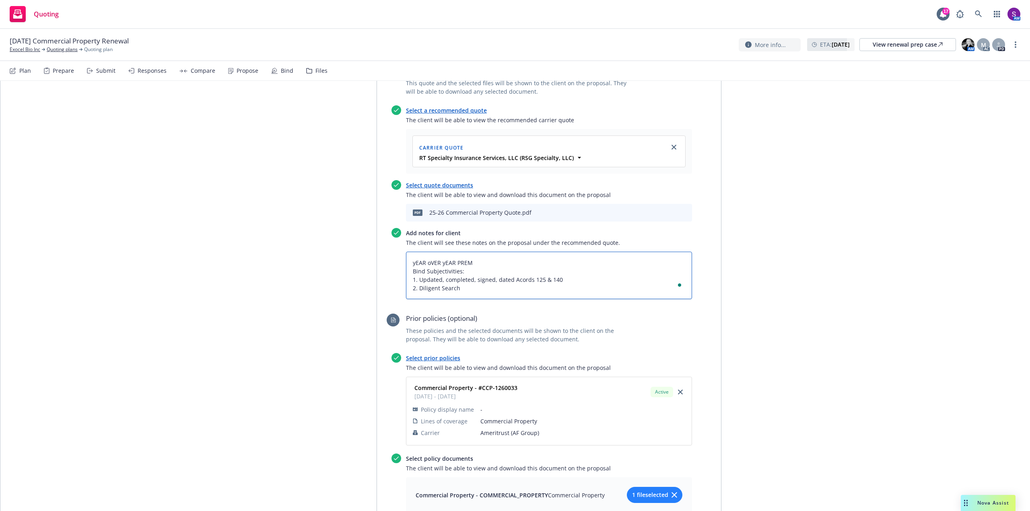
type textarea "x"
type textarea "yEAR oVER yEAR PRE Bind Subjectivities: 1. Updated, completed, signed, dated Ac…"
type textarea "x"
type textarea "yEAR oVER yEAR PR Bind Subjectivities: 1. Updated, completed, signed, dated Aco…"
type textarea "x"
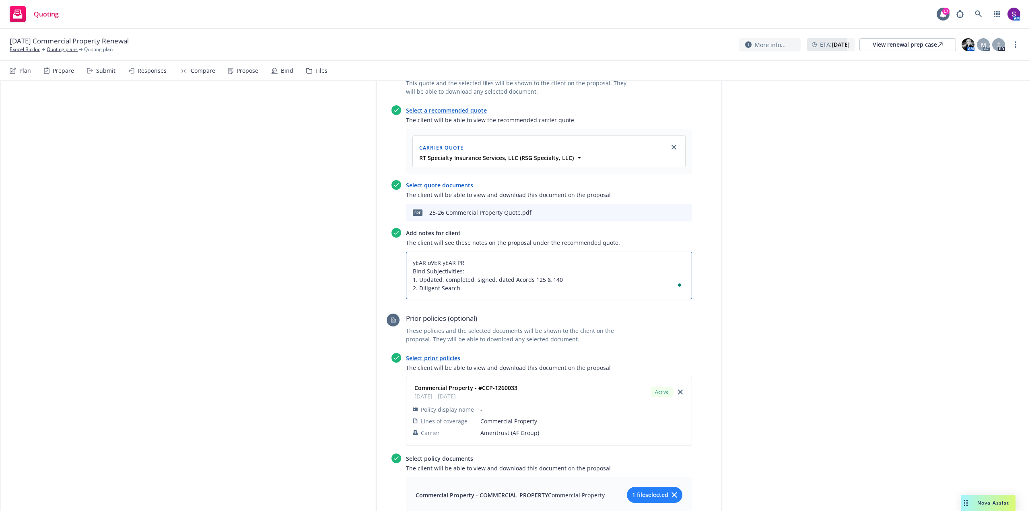
type textarea "yEAR oVER yEAR P Bind Subjectivities: 1. Updated, completed, signed, dated Acor…"
type textarea "x"
type textarea "yEAR oVER yEAR Bind Subjectivities: 1. Updated, completed, signed, dated Acords…"
type textarea "x"
type textarea "yEAR oVER yEAR Bind Subjectivities: 1. Updated, completed, signed, dated Acords…"
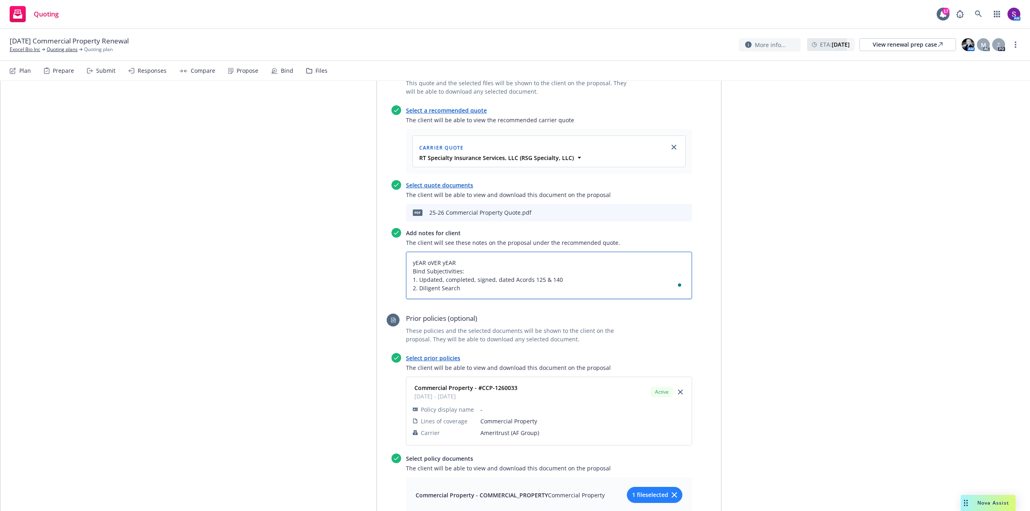
type textarea "x"
type textarea "yEAR oVER yEA Bind Subjectivities: 1. Updated, completed, signed, dated Acords …"
type textarea "x"
type textarea "yEAR oVER yE Bind Subjectivities: 1. Updated, completed, signed, dated Acords 1…"
type textarea "x"
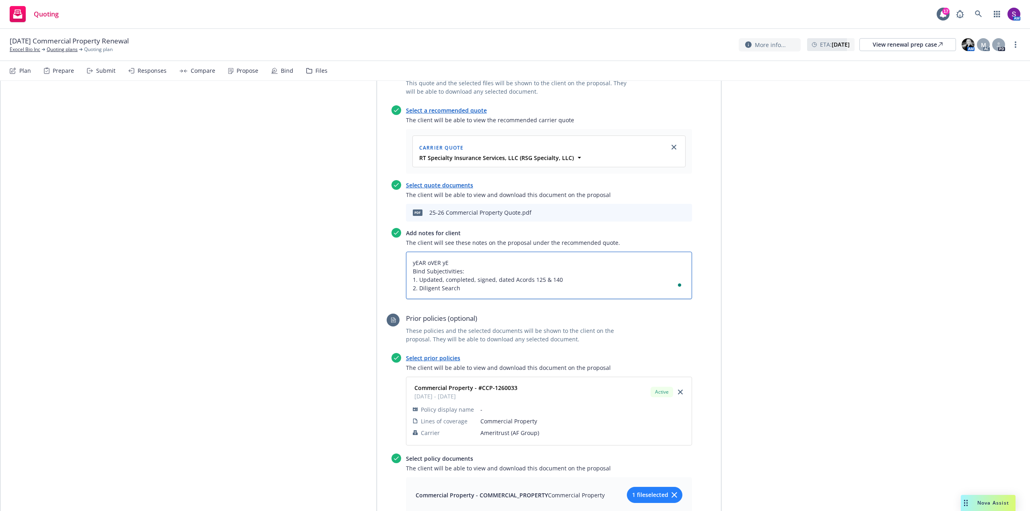
type textarea "yEAR oVER y Bind Subjectivities: 1. Updated, completed, signed, dated Acords 12…"
type textarea "x"
type textarea "yEAR oVER Bind Subjectivities: 1. Updated, completed, signed, dated Acords 125 …"
type textarea "x"
type textarea "yEAR oVER Bind Subjectivities: 1. Updated, completed, signed, dated Acords 125 …"
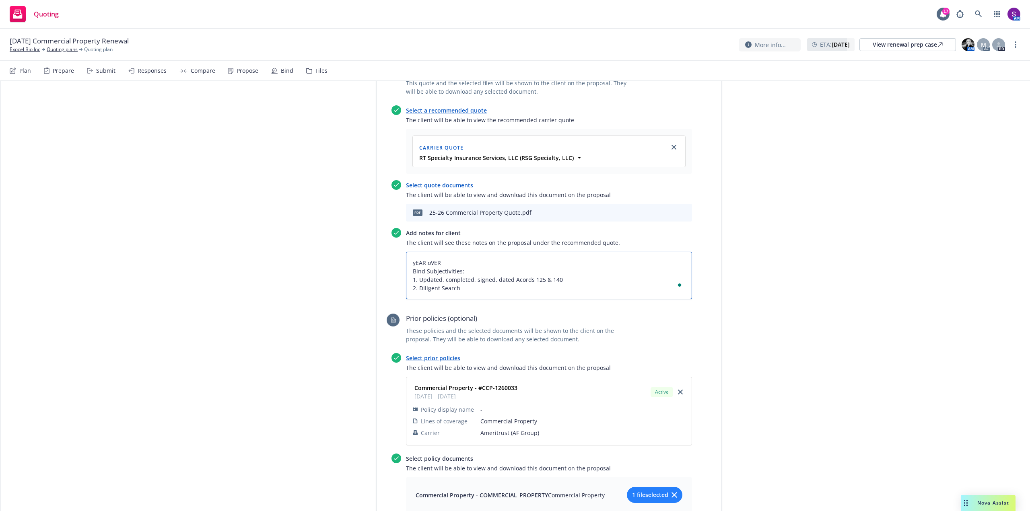
type textarea "x"
type textarea "yEAR oVE Bind Subjectivities: 1. Updated, completed, signed, dated Acords 125 &…"
type textarea "x"
type textarea "yEAR oV Bind Subjectivities: 1. Updated, completed, signed, dated Acords 125 & …"
type textarea "x"
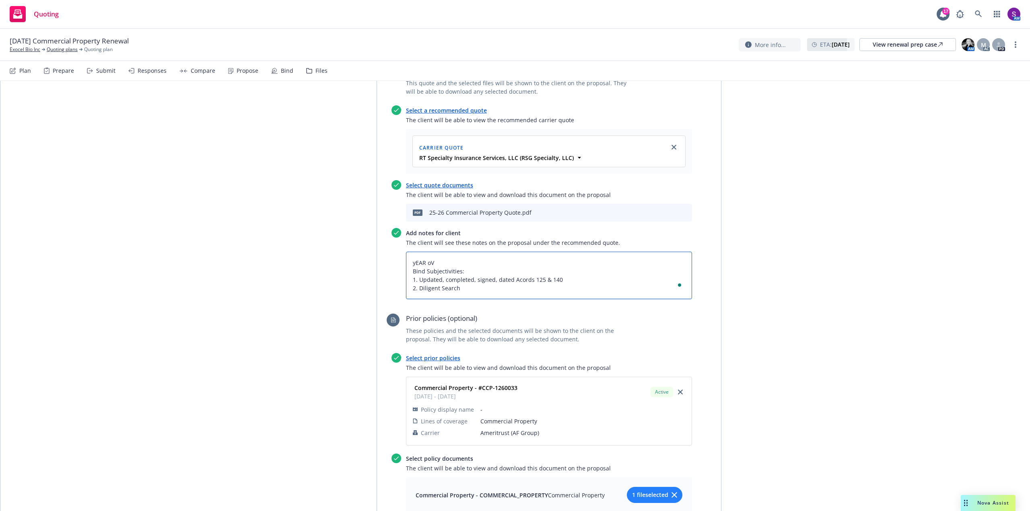
type textarea "yEAR o Bind Subjectivities: 1. Updated, completed, signed, dated Acords 125 & 1…"
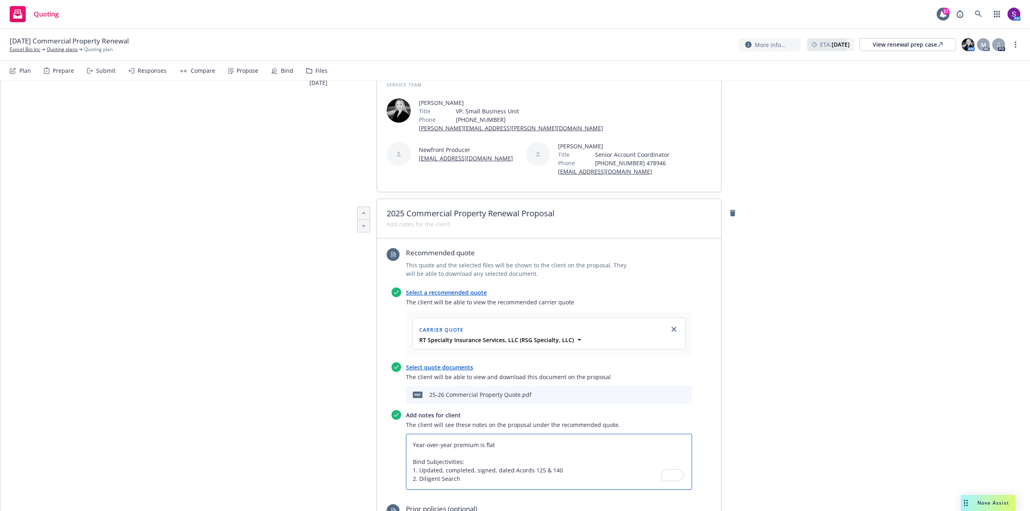
scroll to position [139, 0]
click at [401, 211] on span "2025 Commercial Property Renewal Proposal" at bounding box center [549, 214] width 325 height 10
drag, startPoint x: 402, startPoint y: 214, endPoint x: 375, endPoint y: 213, distance: 26.6
click at [377, 213] on div "2025 Commercial Property Renewal Proposal" at bounding box center [549, 218] width 344 height 39
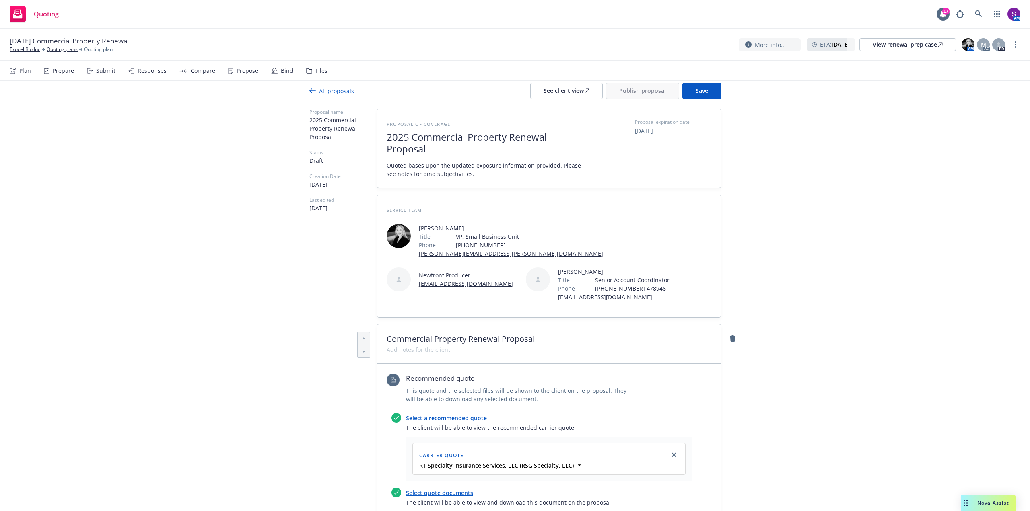
scroll to position [0, 0]
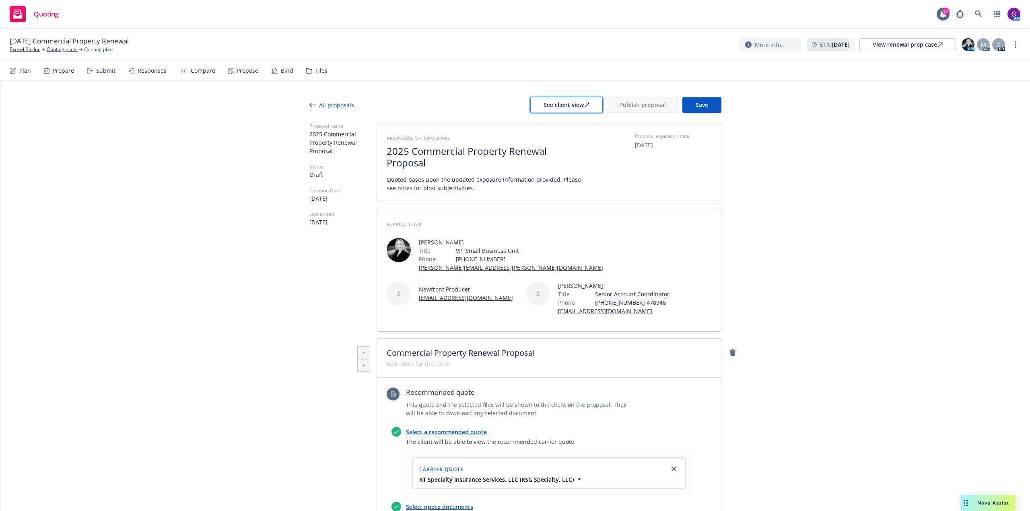
click at [576, 107] on div "See client view" at bounding box center [566, 104] width 46 height 15
click at [636, 109] on button "Publish proposal" at bounding box center [642, 105] width 73 height 16
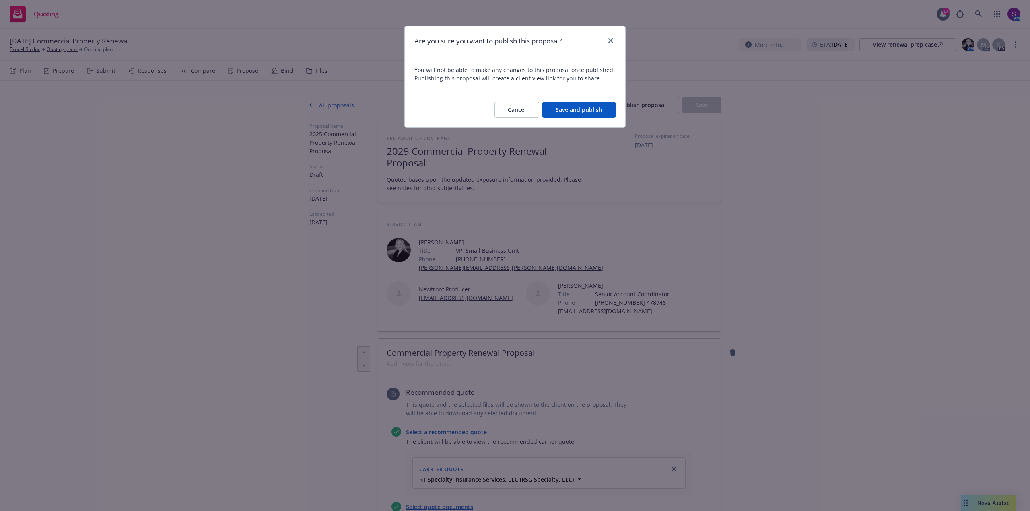
click at [574, 110] on button "Save and publish" at bounding box center [578, 110] width 73 height 16
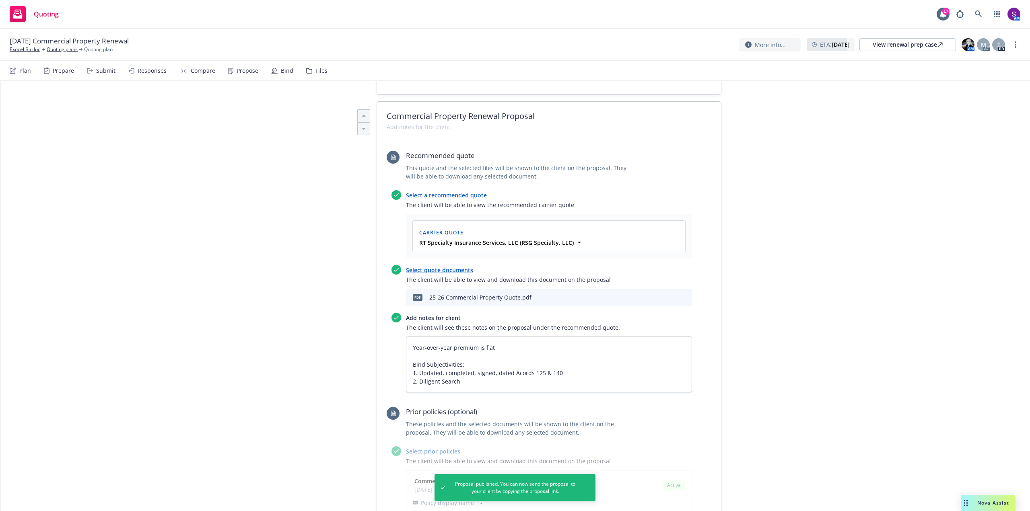
scroll to position [241, 0]
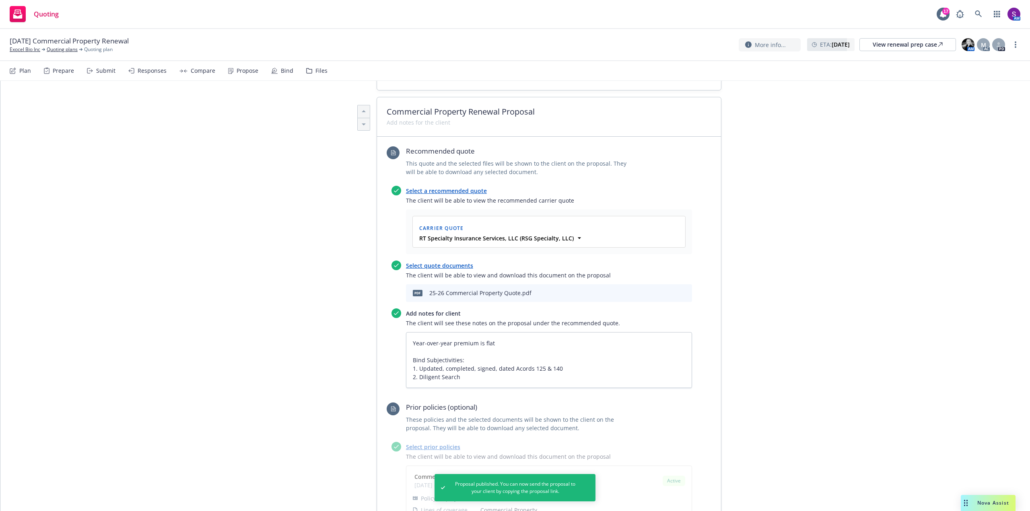
click at [656, 294] on icon "download file" at bounding box center [658, 292] width 6 height 6
click at [990, 501] on span "Nova Assist" at bounding box center [993, 503] width 32 height 7
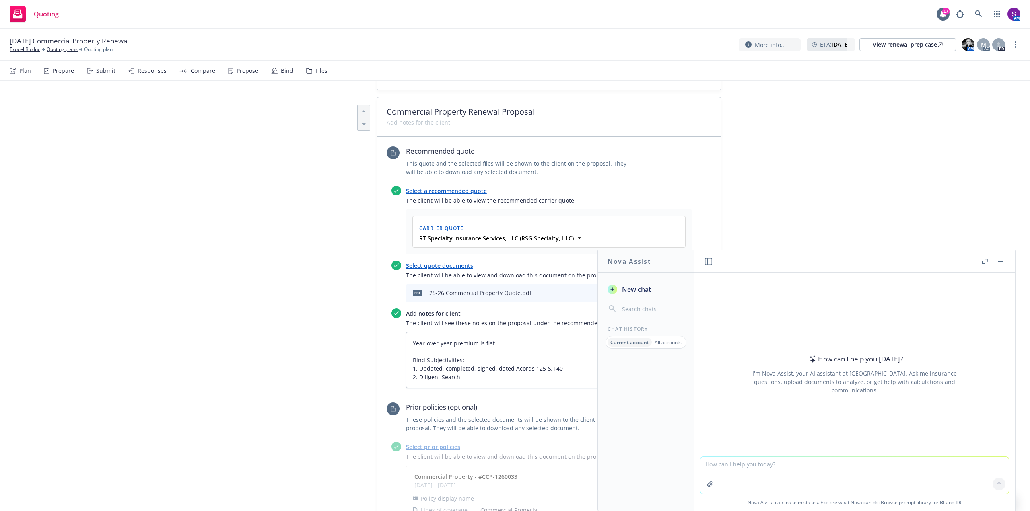
click at [707, 484] on icon "button" at bounding box center [710, 484] width 6 height 6
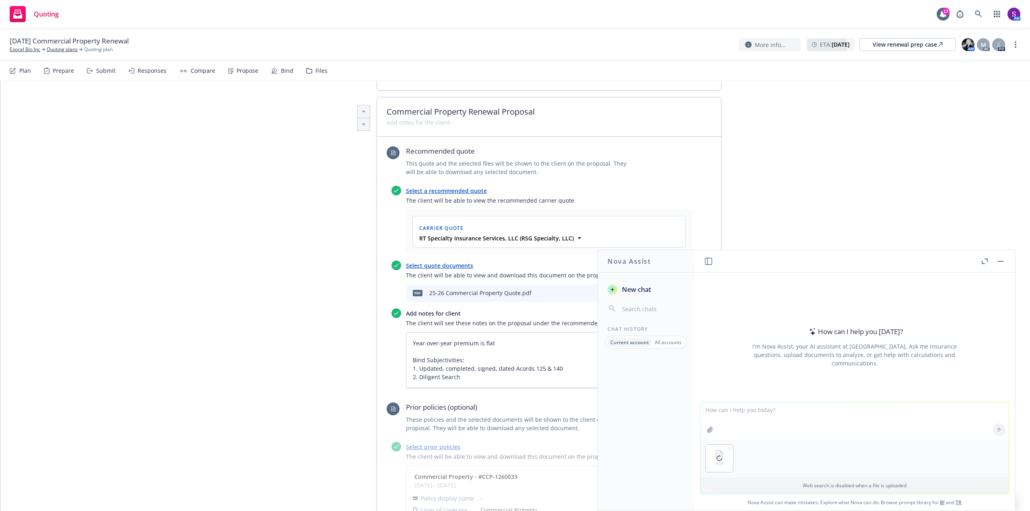
click at [741, 415] on textarea at bounding box center [854, 421] width 308 height 37
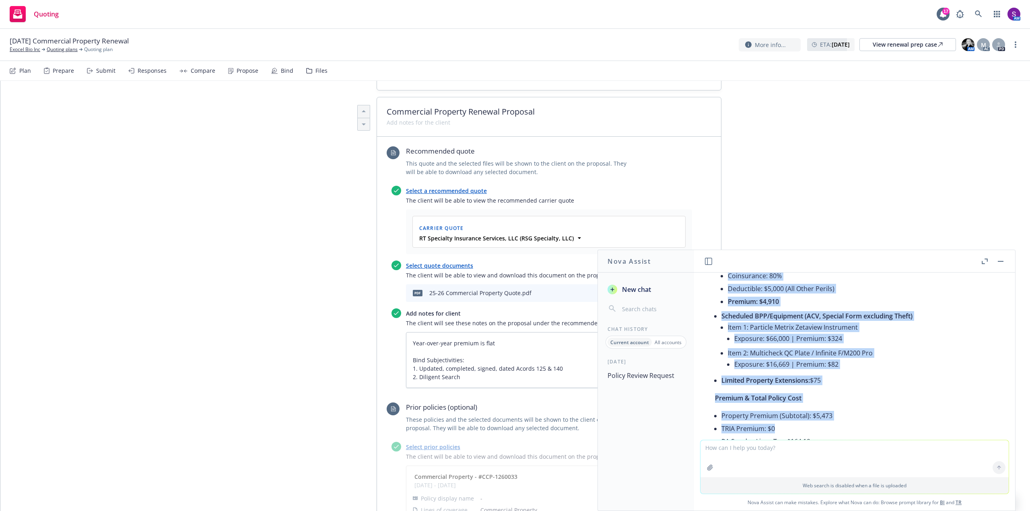
scroll to position [377, 0]
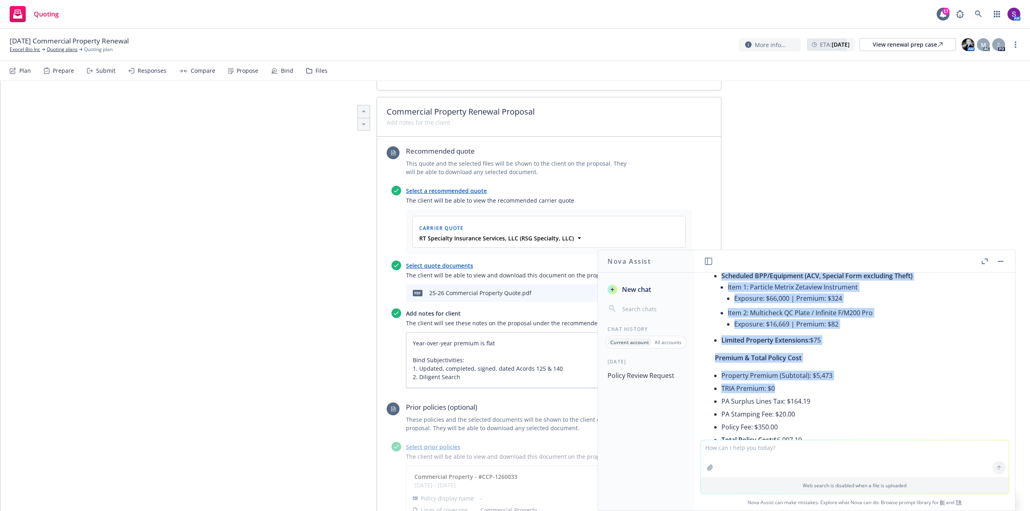
drag, startPoint x: 713, startPoint y: 338, endPoint x: 822, endPoint y: 430, distance: 142.2
click at [822, 430] on div "Here’s a concise summary of the quoted property insurance for your review: Acco…" at bounding box center [854, 249] width 295 height 576
copy div "Location Scheduled Location 1 / Building 1 Address: [STREET_ADDRESS] Occupancy:…"
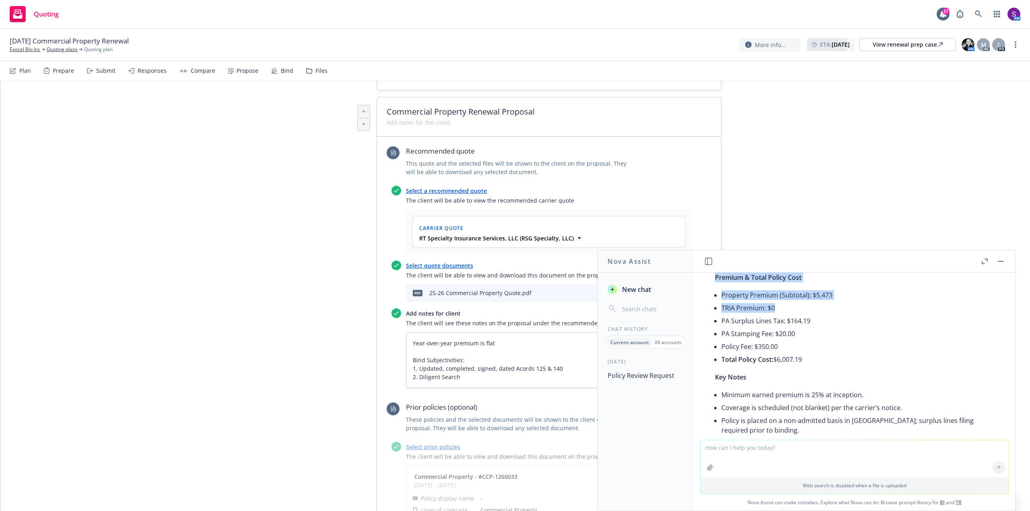
scroll to position [498, 0]
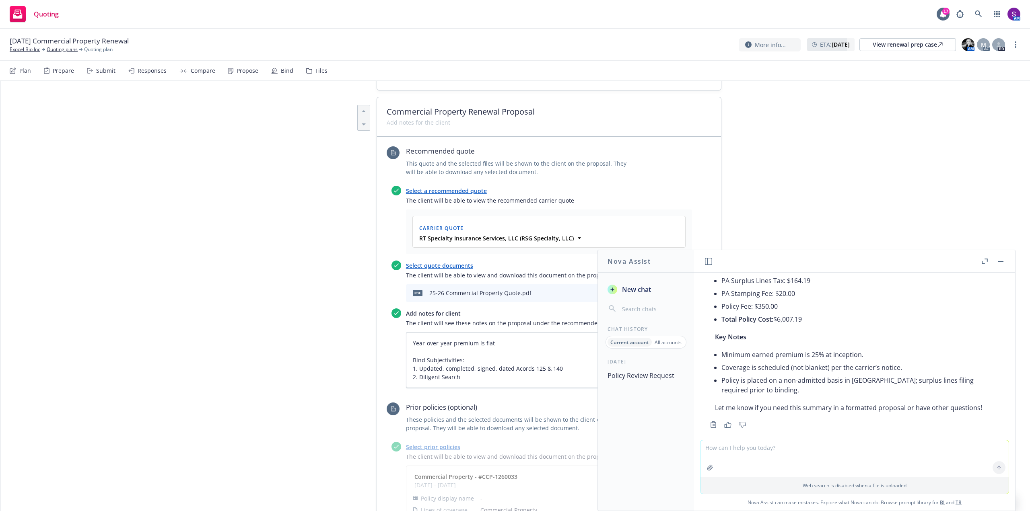
click at [936, 419] on div "Copy to clipboard Thumbs up Thumbs down" at bounding box center [854, 424] width 295 height 11
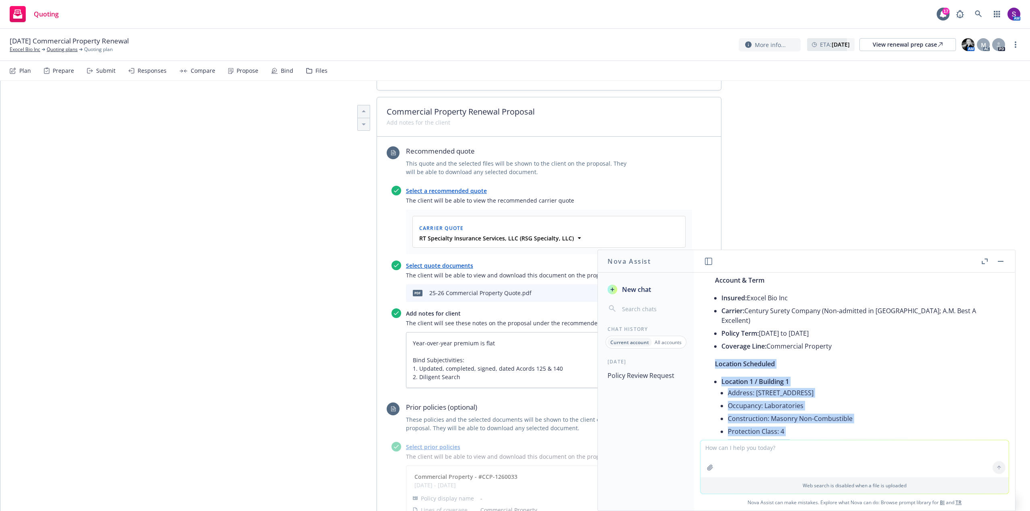
scroll to position [96, 0]
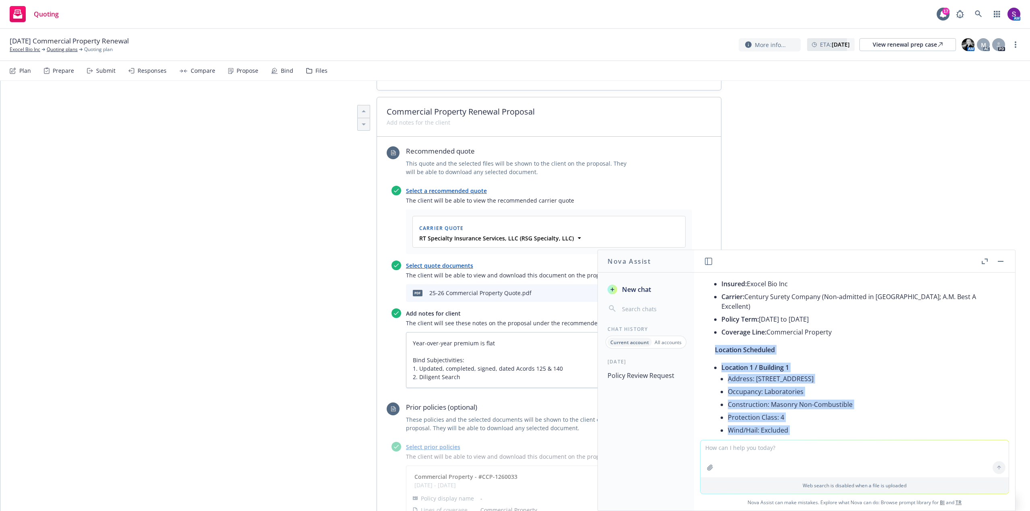
drag, startPoint x: 747, startPoint y: 382, endPoint x: 714, endPoint y: 348, distance: 47.2
copy div "Location Scheduled Location 1 / Building 1 Address: [STREET_ADDRESS] Occupancy:…"
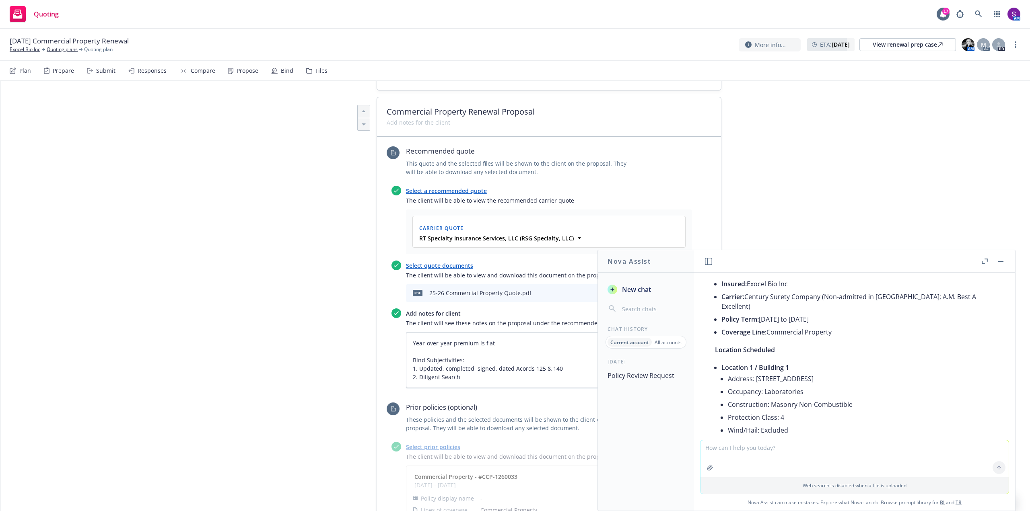
click at [726, 446] on textarea at bounding box center [854, 458] width 308 height 37
paste textarea "Loremips Dolorsita Consecte 9 / Adipisci 2 Elitsed: 6334 Doe Tempor Inci, Utlab…"
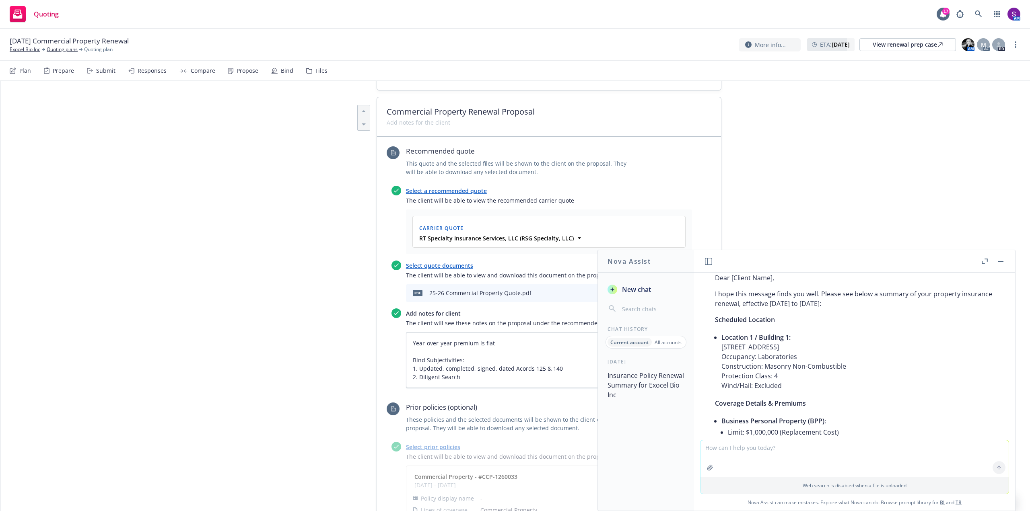
scroll to position [949, 0]
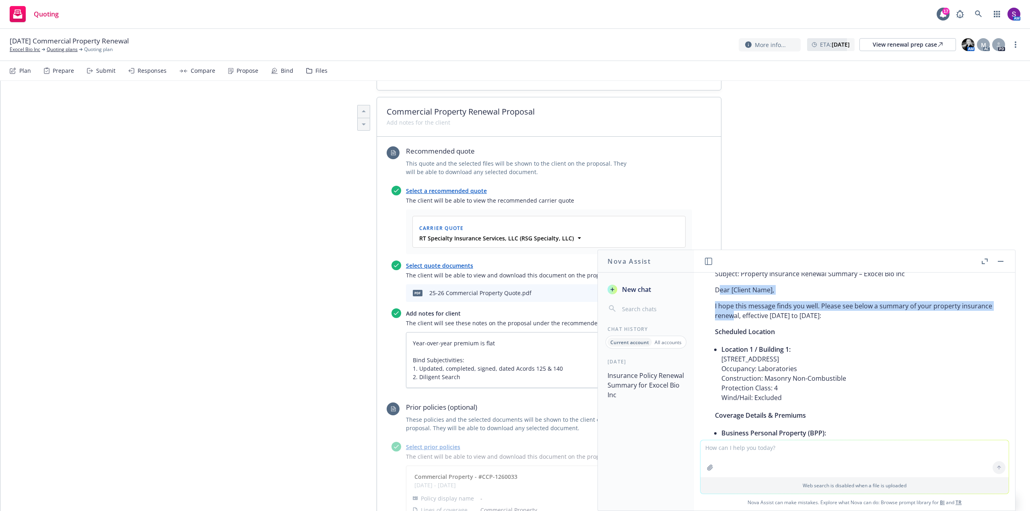
drag, startPoint x: 718, startPoint y: 282, endPoint x: 766, endPoint y: 313, distance: 57.3
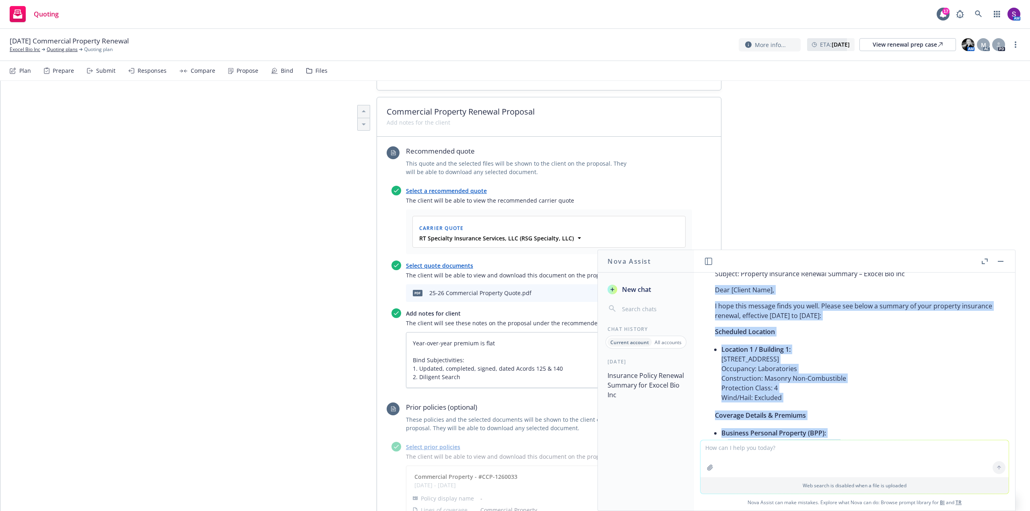
drag, startPoint x: 758, startPoint y: 367, endPoint x: 711, endPoint y: 286, distance: 93.3
copy div "Dear [Client Name], I hope this message finds you well. Please see below a summ…"
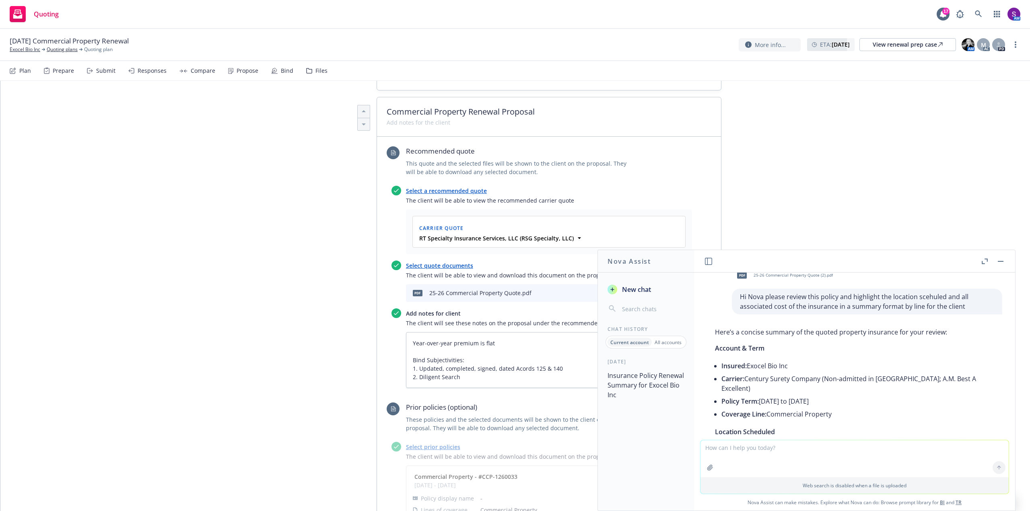
scroll to position [0, 0]
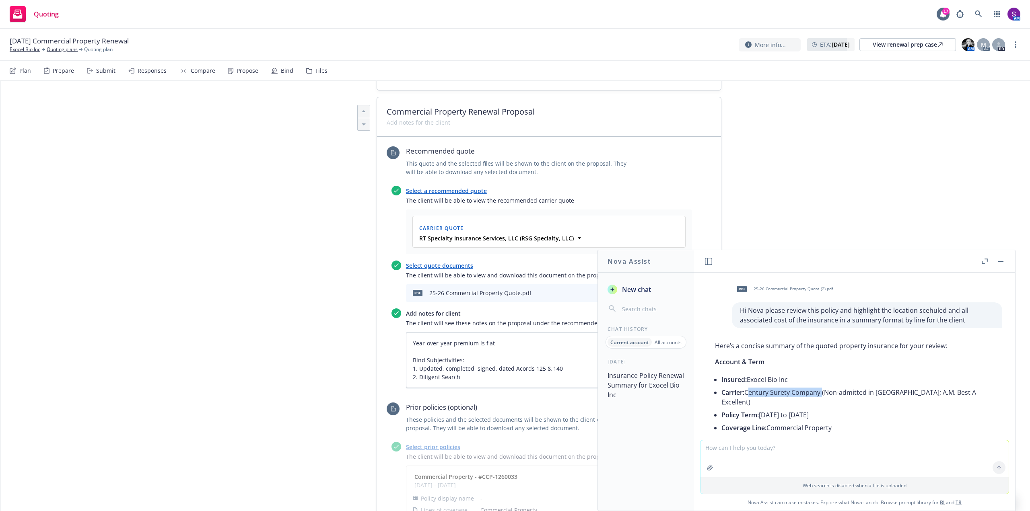
drag, startPoint x: 748, startPoint y: 392, endPoint x: 814, endPoint y: 393, distance: 66.4
click at [820, 393] on li "Carrier: Century Surety Company (Non-admitted in [GEOGRAPHIC_DATA]; A.M. Best A…" at bounding box center [857, 397] width 273 height 23
copy li "Century Surety Company"
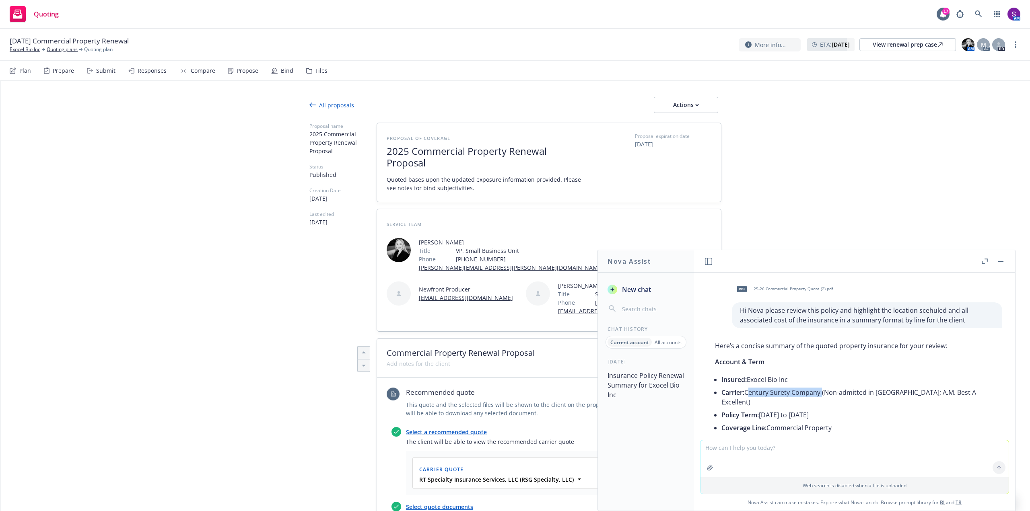
click at [1003, 261] on icon "button" at bounding box center [1000, 261] width 6 height 1
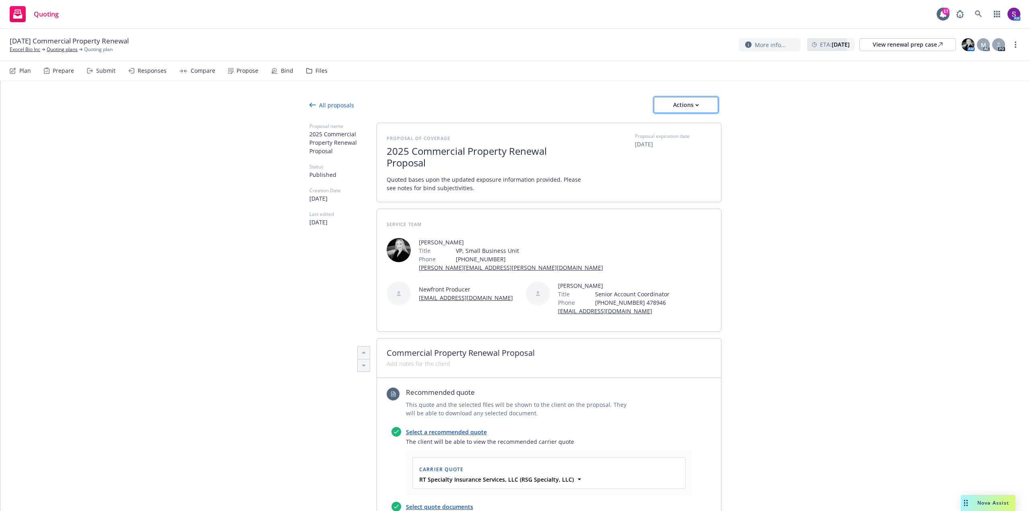
click at [671, 103] on div "Actions" at bounding box center [686, 104] width 38 height 15
click at [691, 124] on span "Copy proposal link" at bounding box center [685, 126] width 69 height 8
click at [977, 14] on icon at bounding box center [978, 13] width 7 height 7
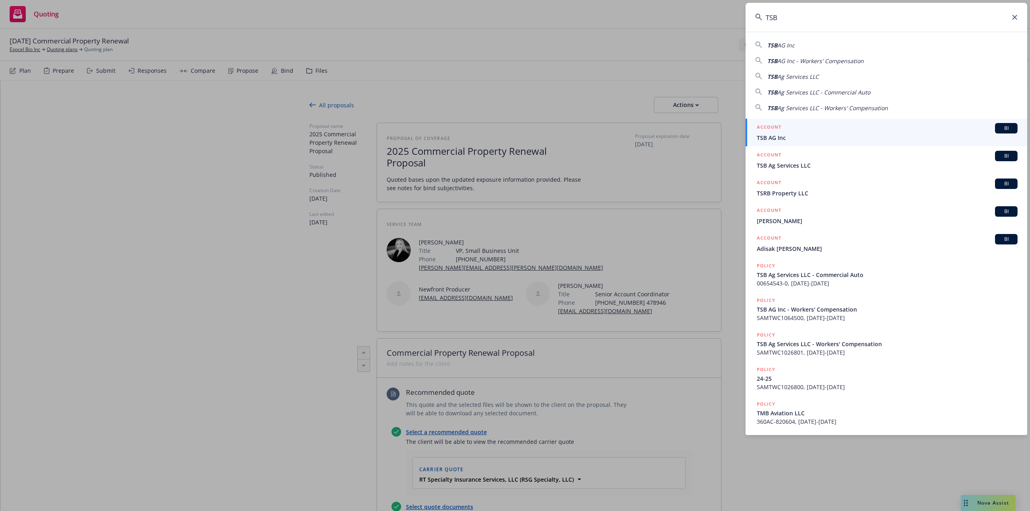
click at [782, 134] on span "TSB AG Inc" at bounding box center [887, 138] width 261 height 8
